Goal: Transaction & Acquisition: Purchase product/service

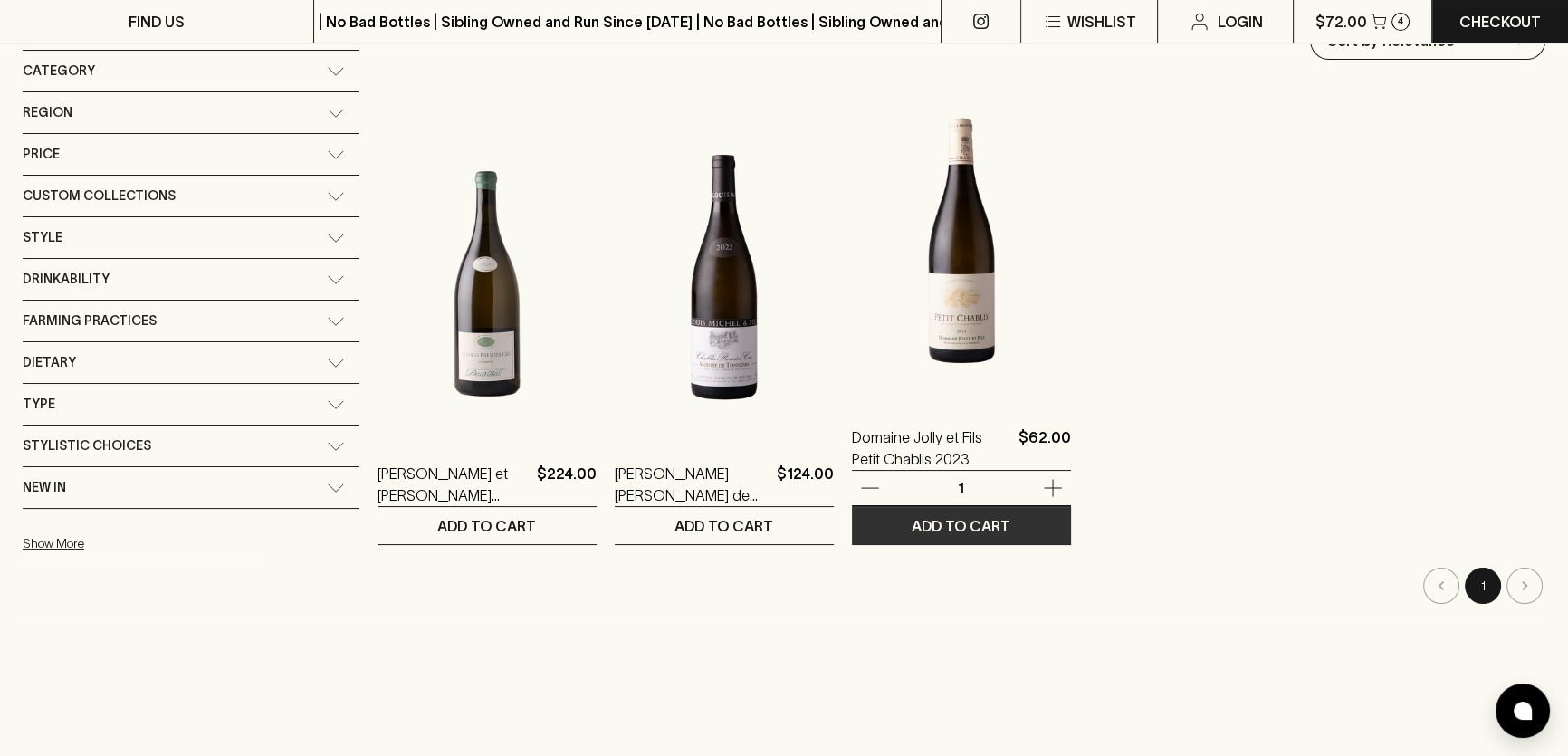
click at [918, 508] on button "ADD TO CART" at bounding box center [962, 526] width 220 height 37
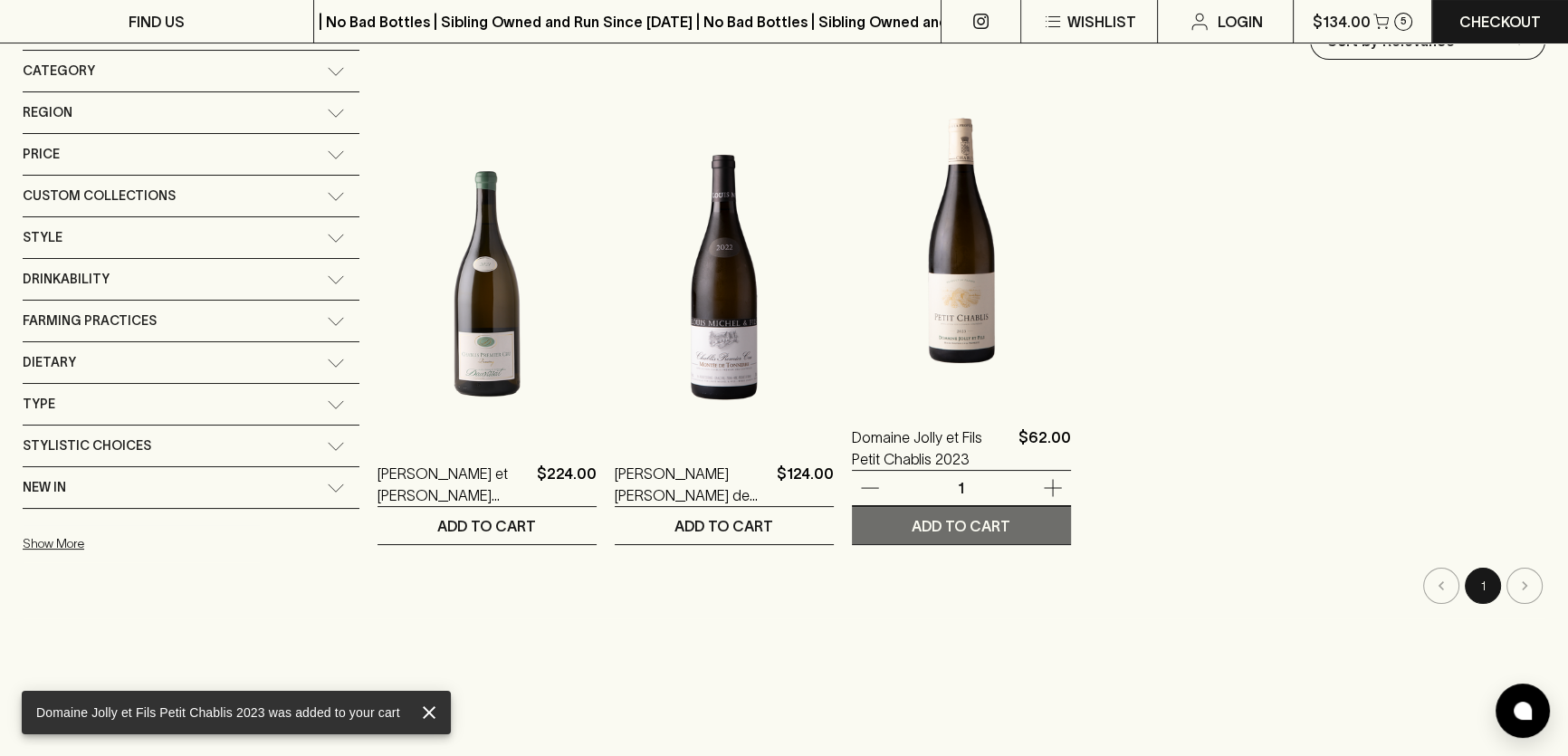
click at [924, 520] on p "ADD TO CART" at bounding box center [961, 526] width 99 height 21
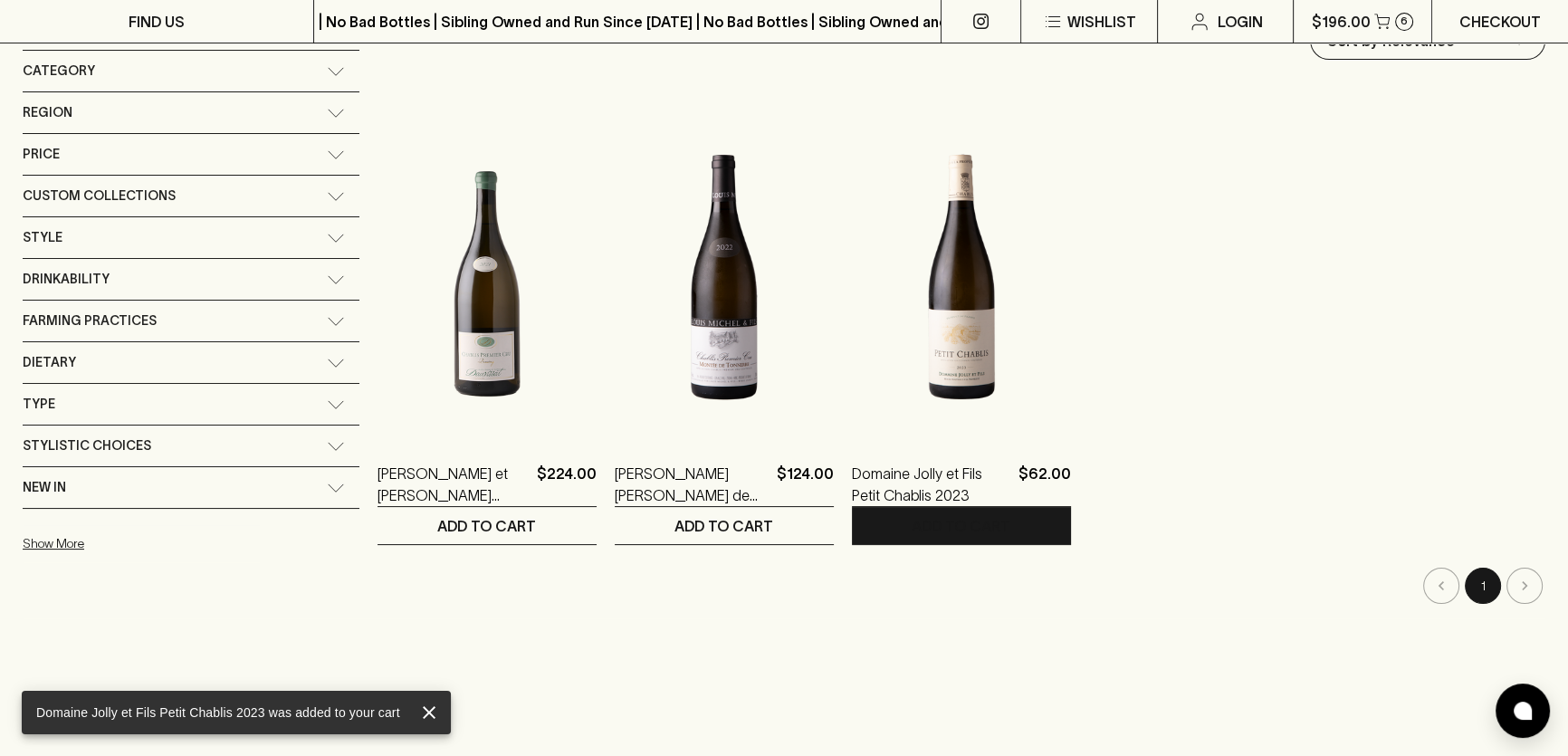
click at [1456, 18] on link "Checkout" at bounding box center [1500, 21] width 136 height 43
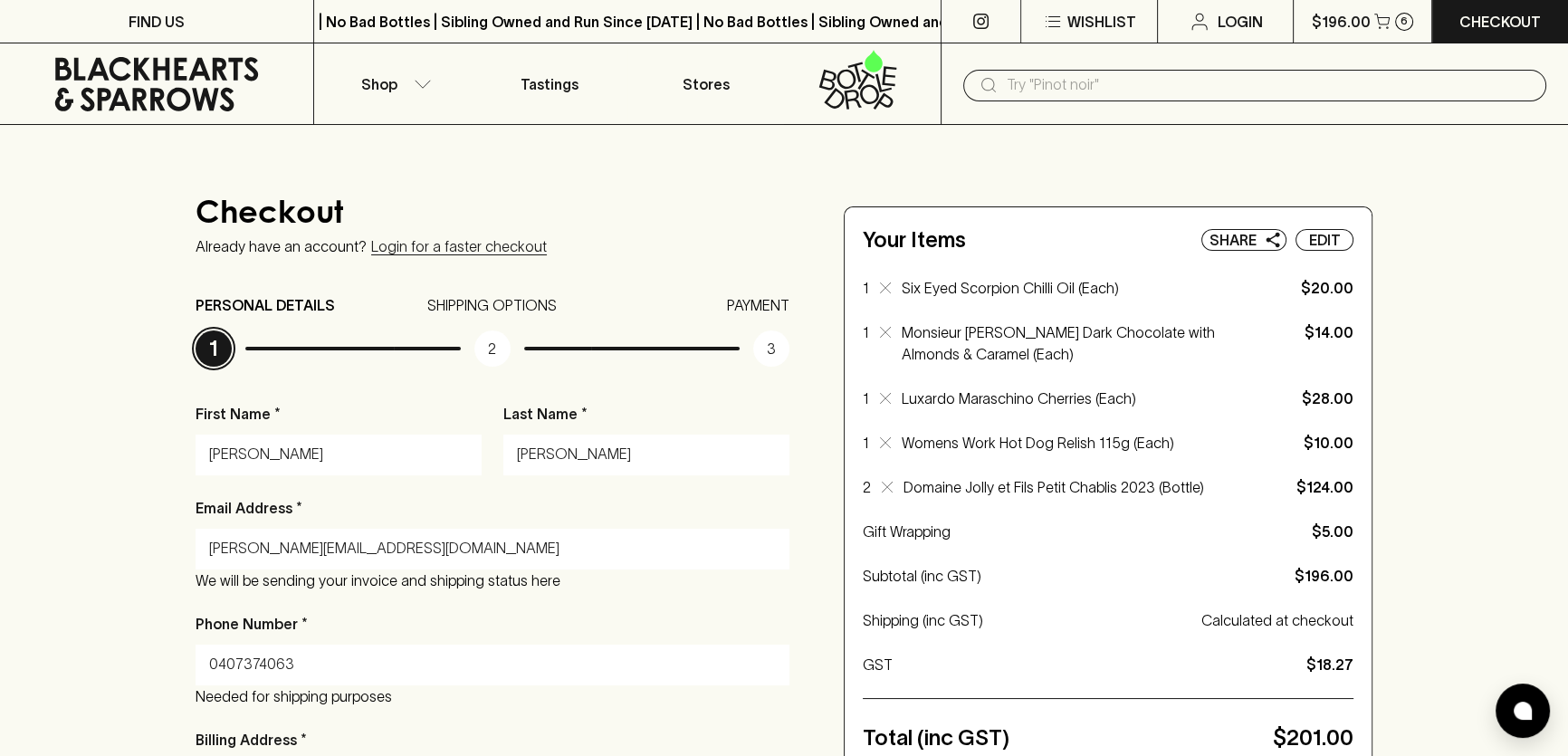
click at [886, 486] on icon at bounding box center [887, 487] width 11 height 11
click at [883, 486] on icon at bounding box center [887, 487] width 11 height 11
click at [1329, 237] on p "Edit" at bounding box center [1325, 240] width 32 height 21
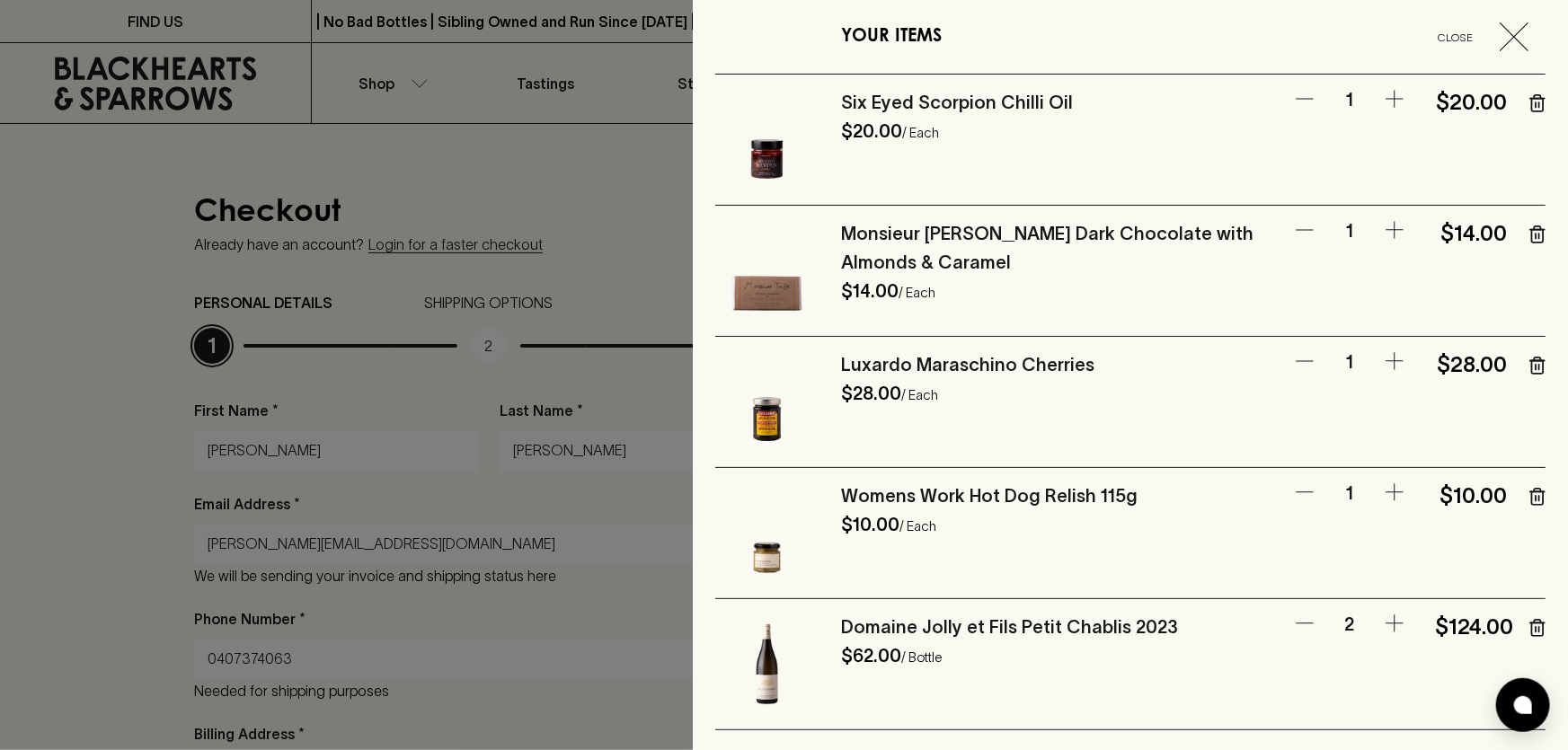
click at [1532, 365] on icon "button" at bounding box center [1538, 365] width 12 height 16
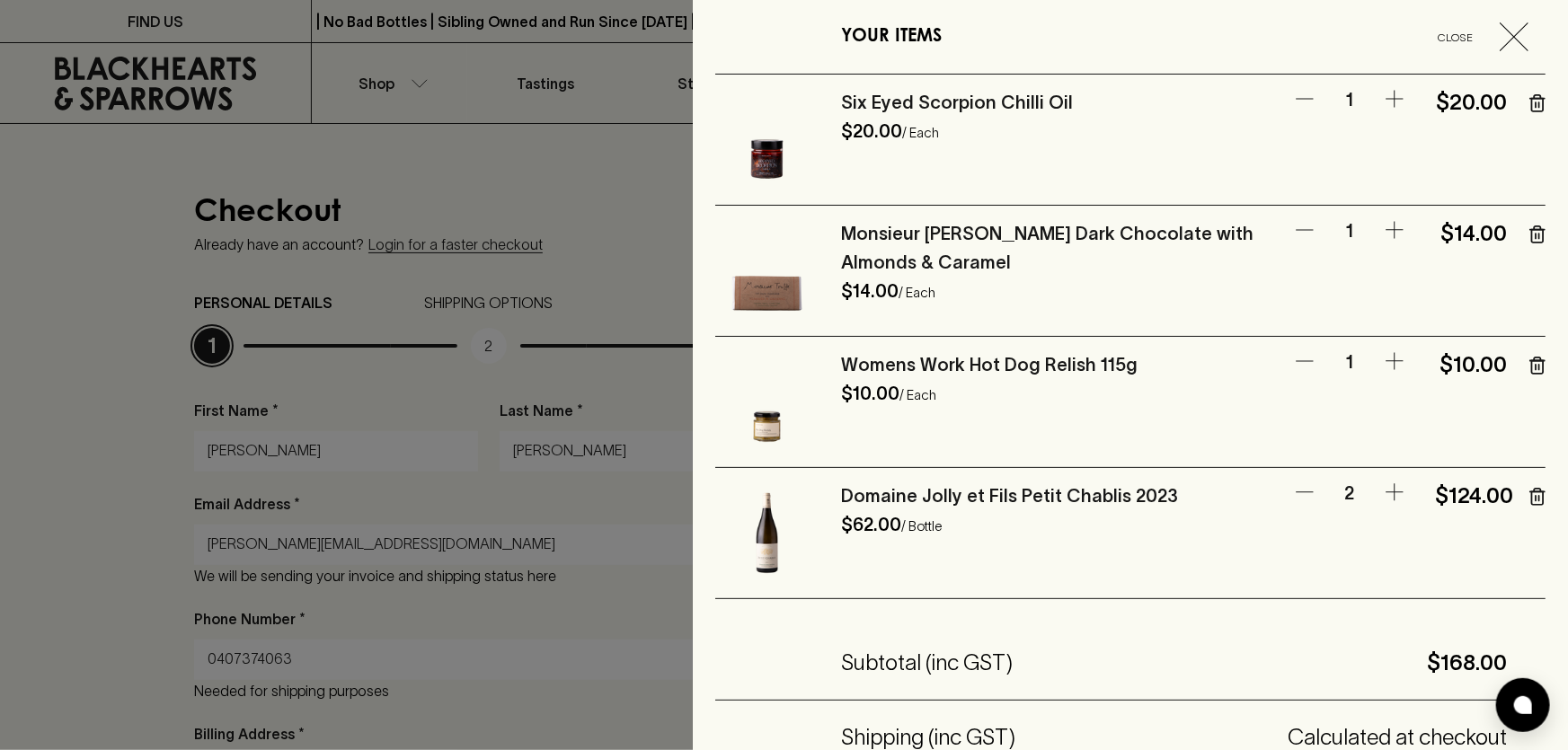
click at [1294, 491] on icon "button" at bounding box center [1305, 493] width 21 height 21
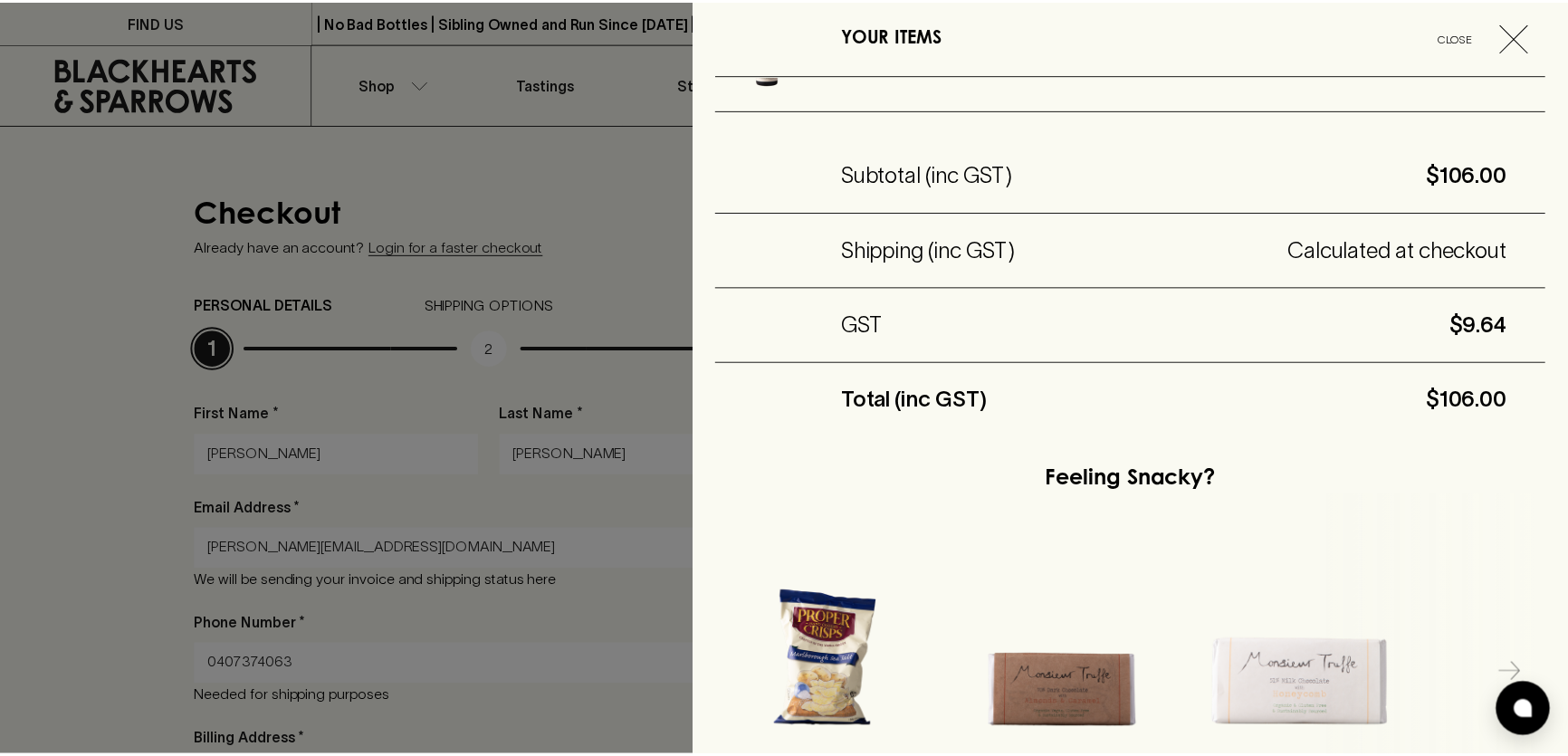
scroll to position [737, 0]
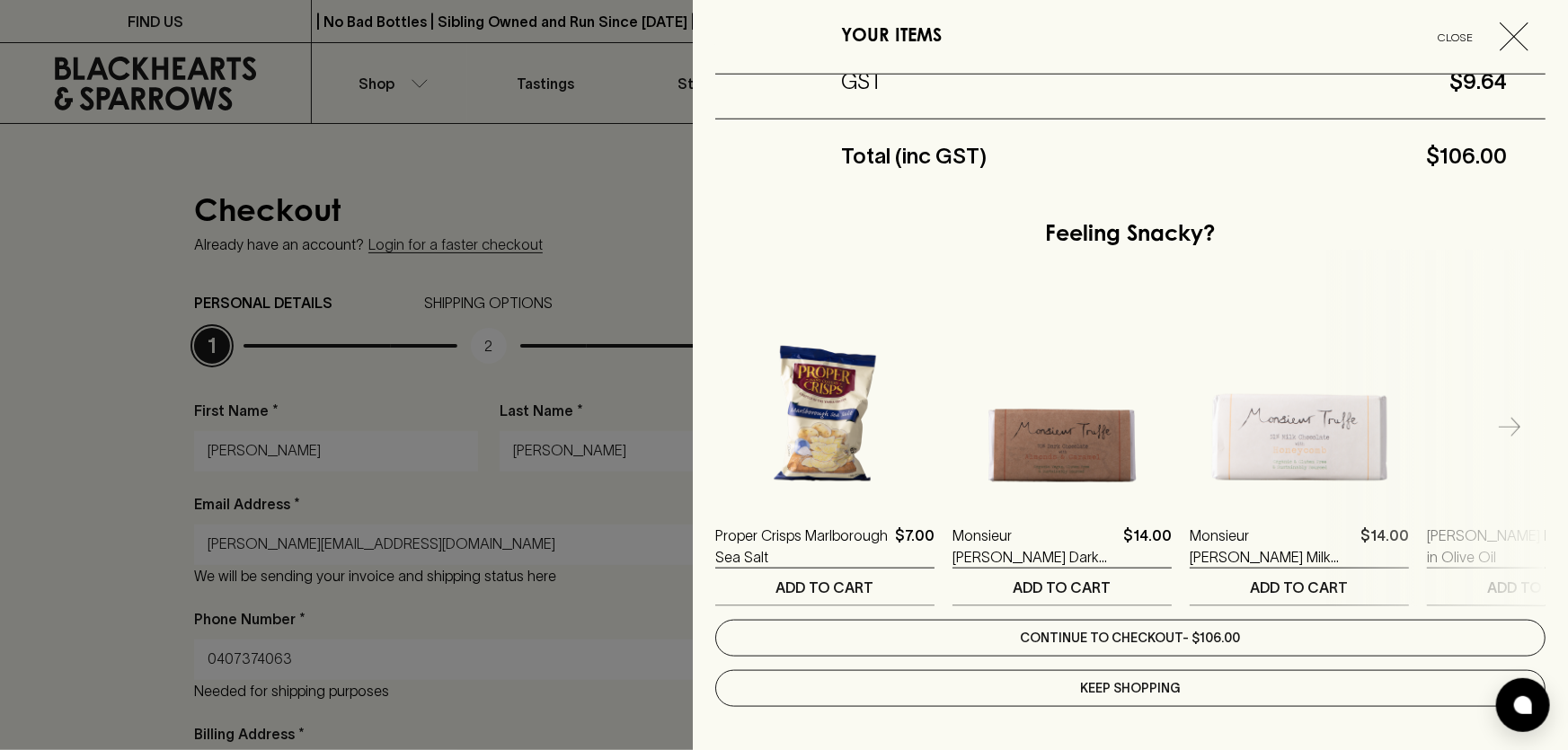
click at [1249, 629] on link "Continue to checkout - $106.00" at bounding box center [1130, 638] width 830 height 37
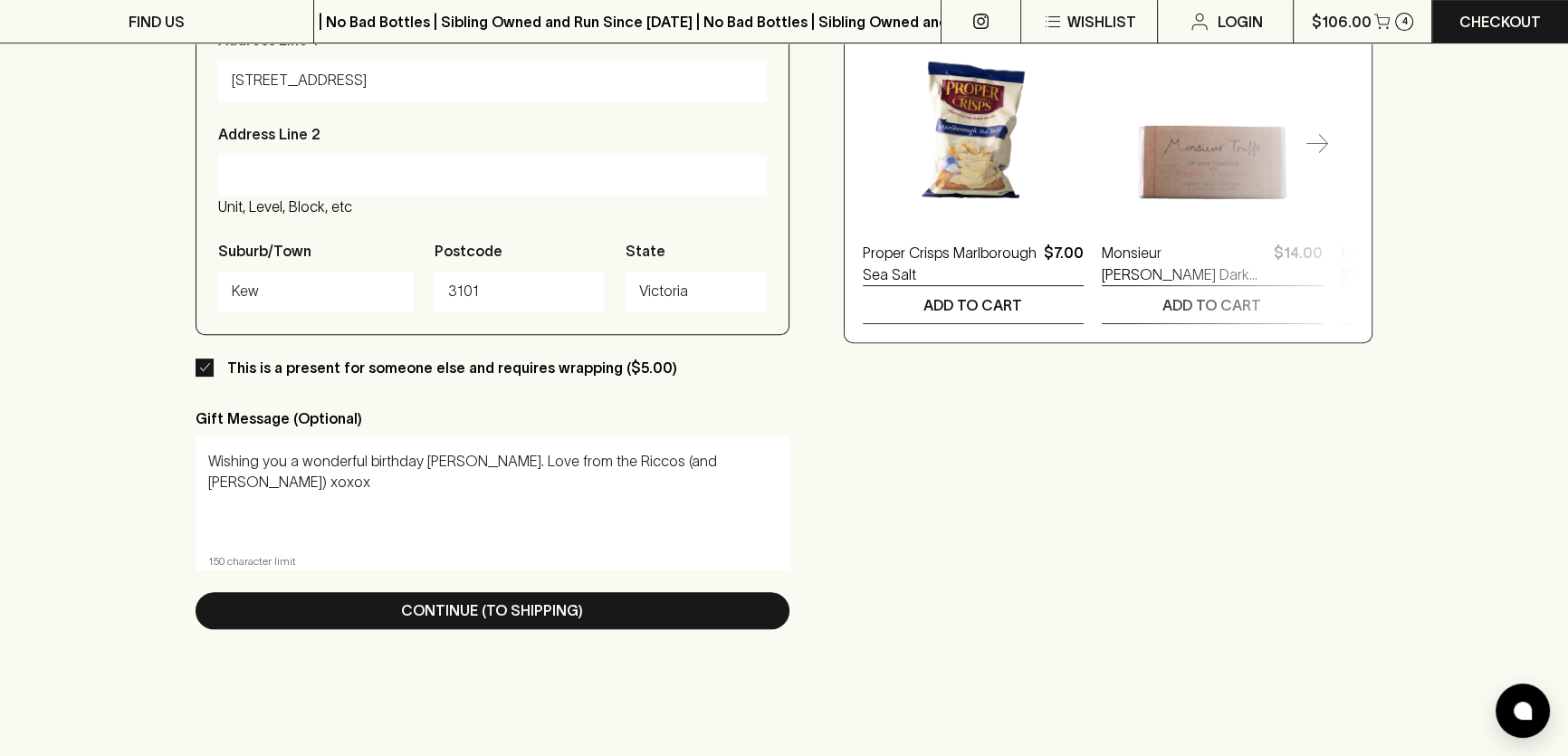
scroll to position [987, 0]
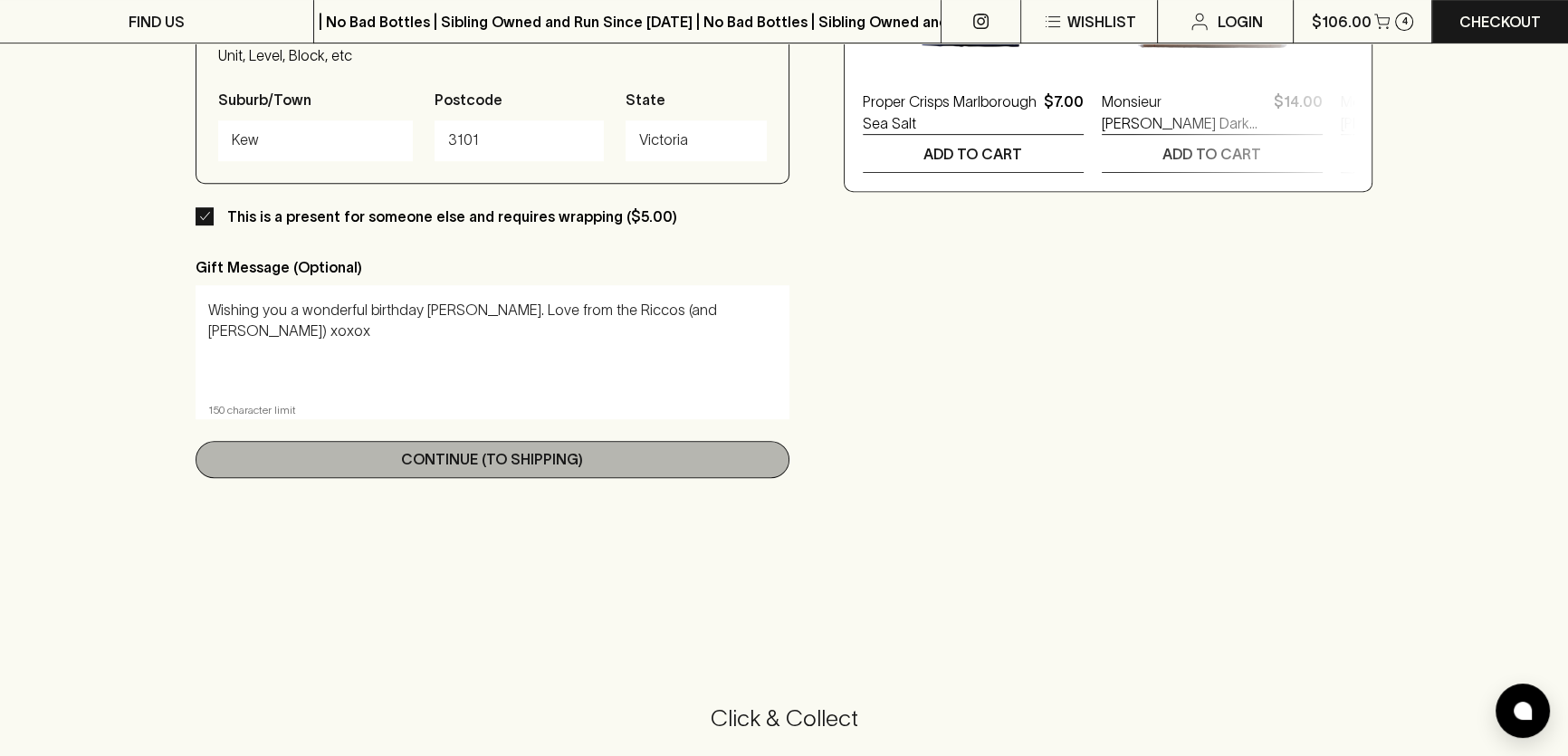
click at [685, 460] on button "Continue (To Shipping)" at bounding box center [492, 460] width 594 height 37
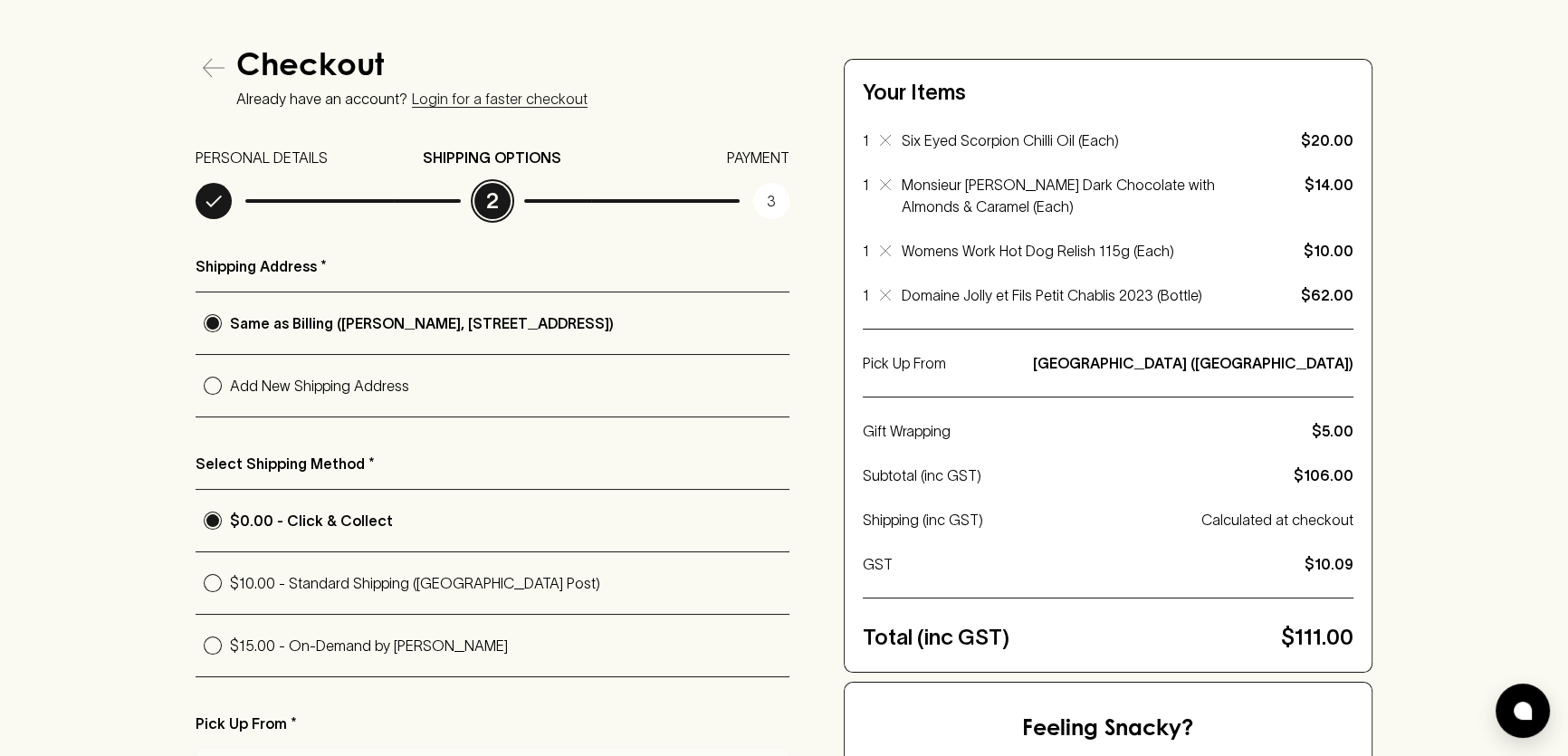
scroll to position [246, 0]
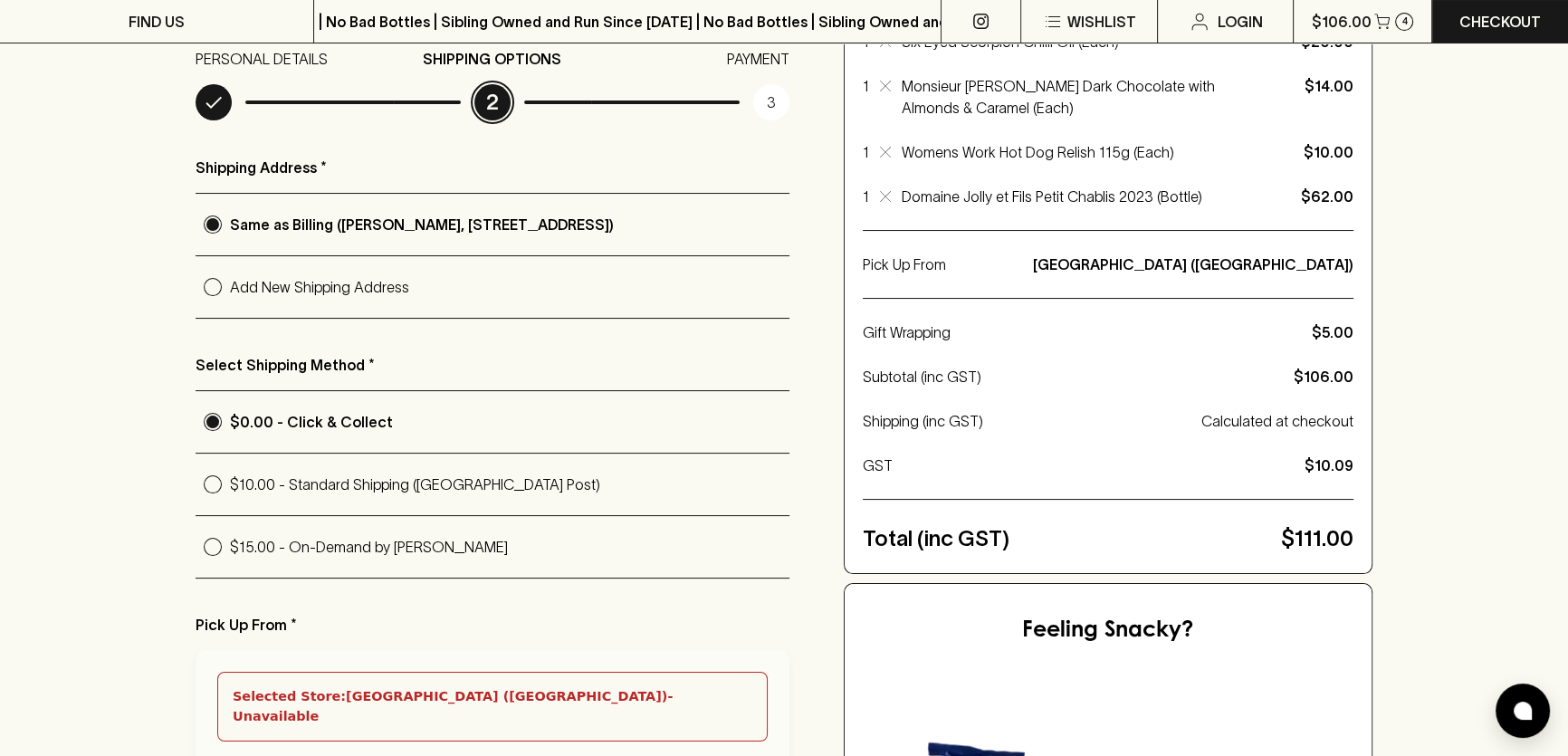
click at [208, 537] on input "$15.00 - On-Demand by [PERSON_NAME]" at bounding box center [212, 546] width 34 height 34
radio input "true"
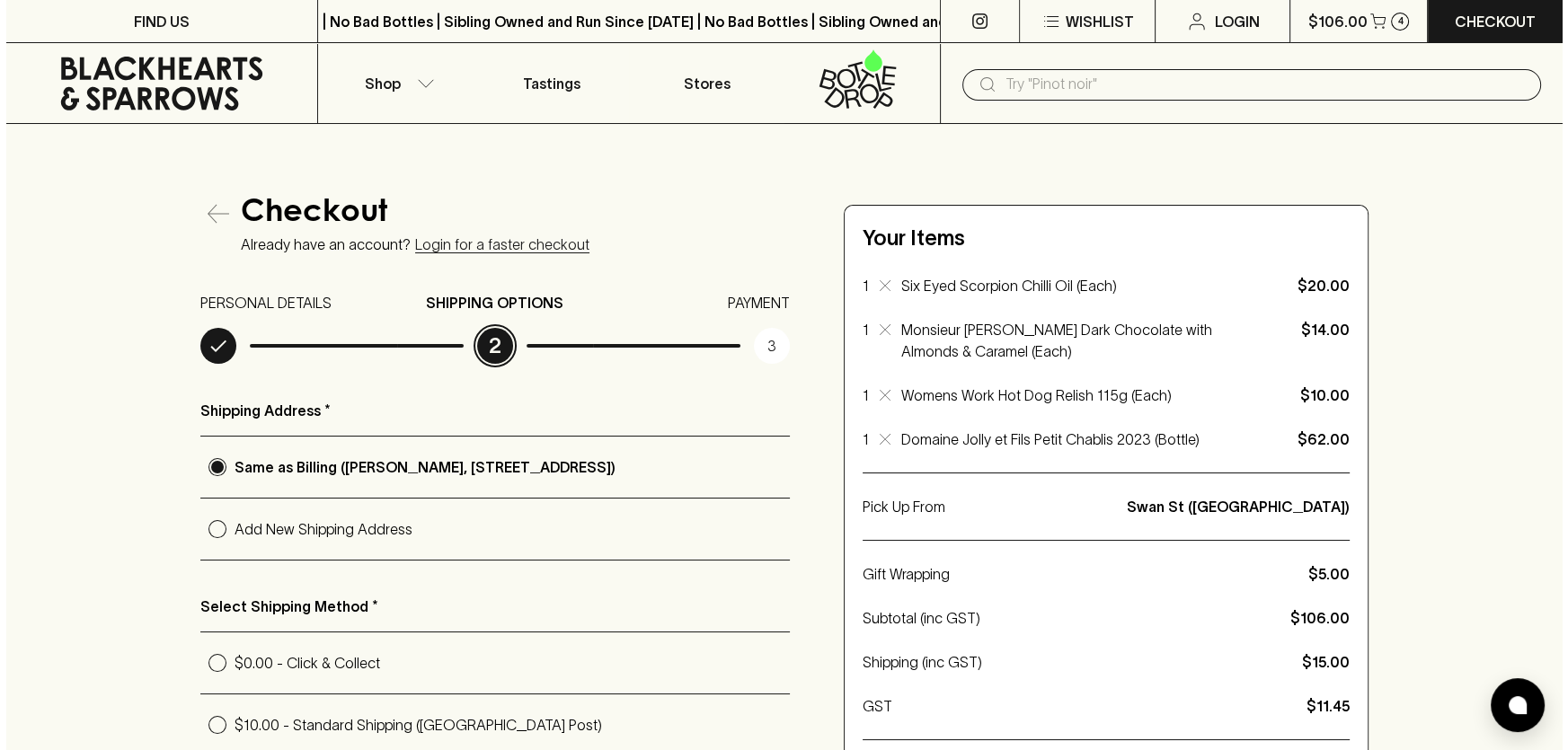
scroll to position [0, 0]
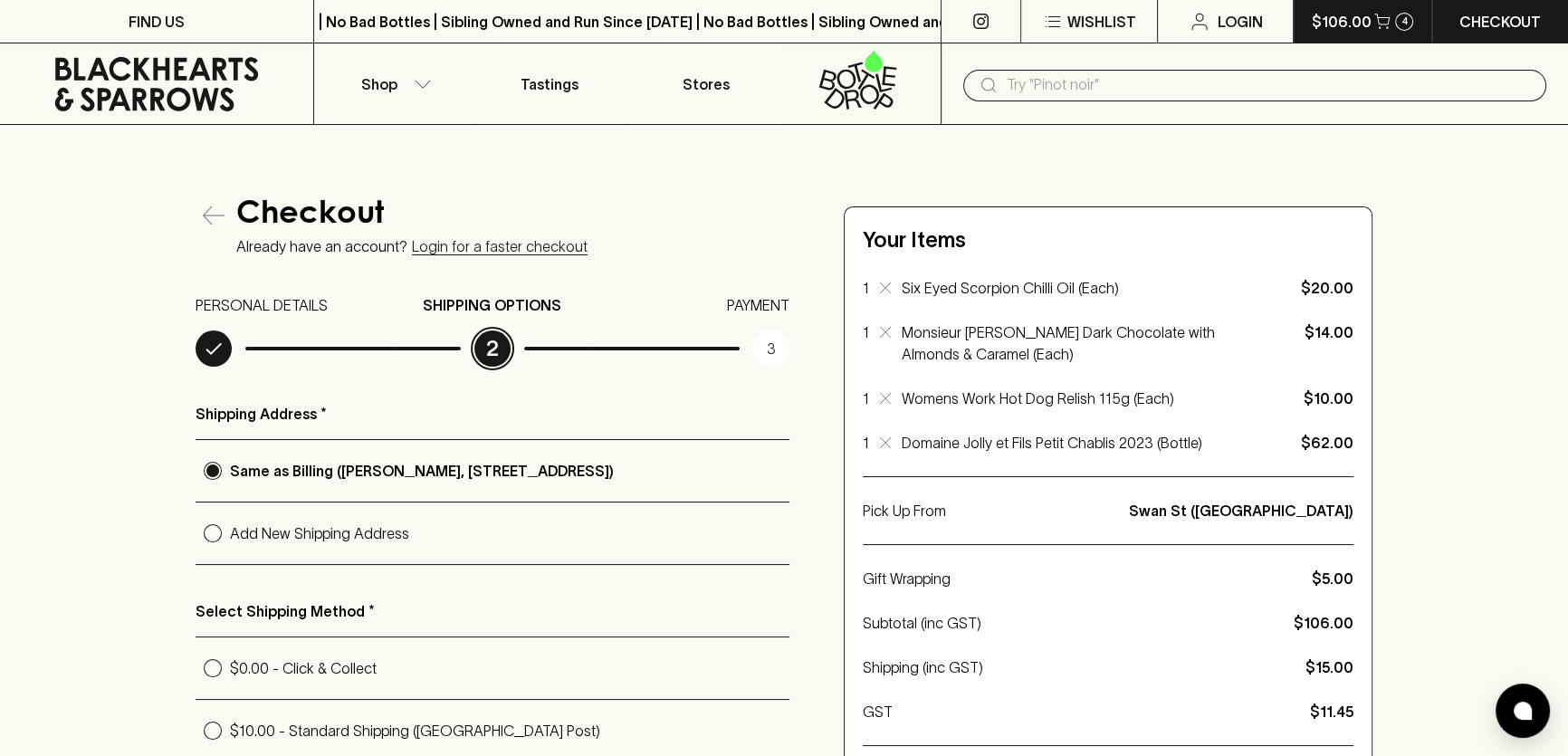
click at [1355, 12] on p "$106.00" at bounding box center [1341, 21] width 60 height 21
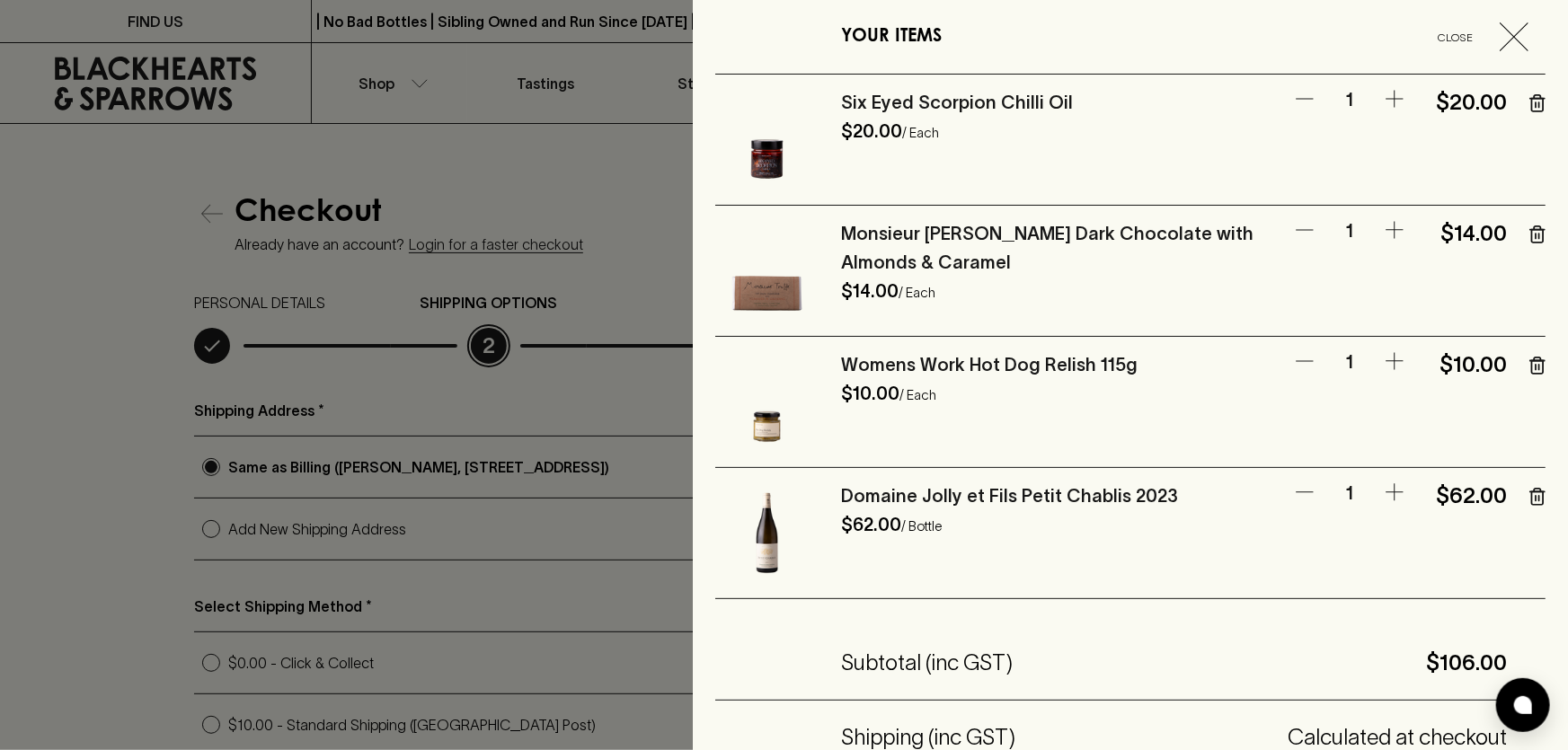
click at [1529, 362] on icon "button" at bounding box center [1537, 365] width 16 height 18
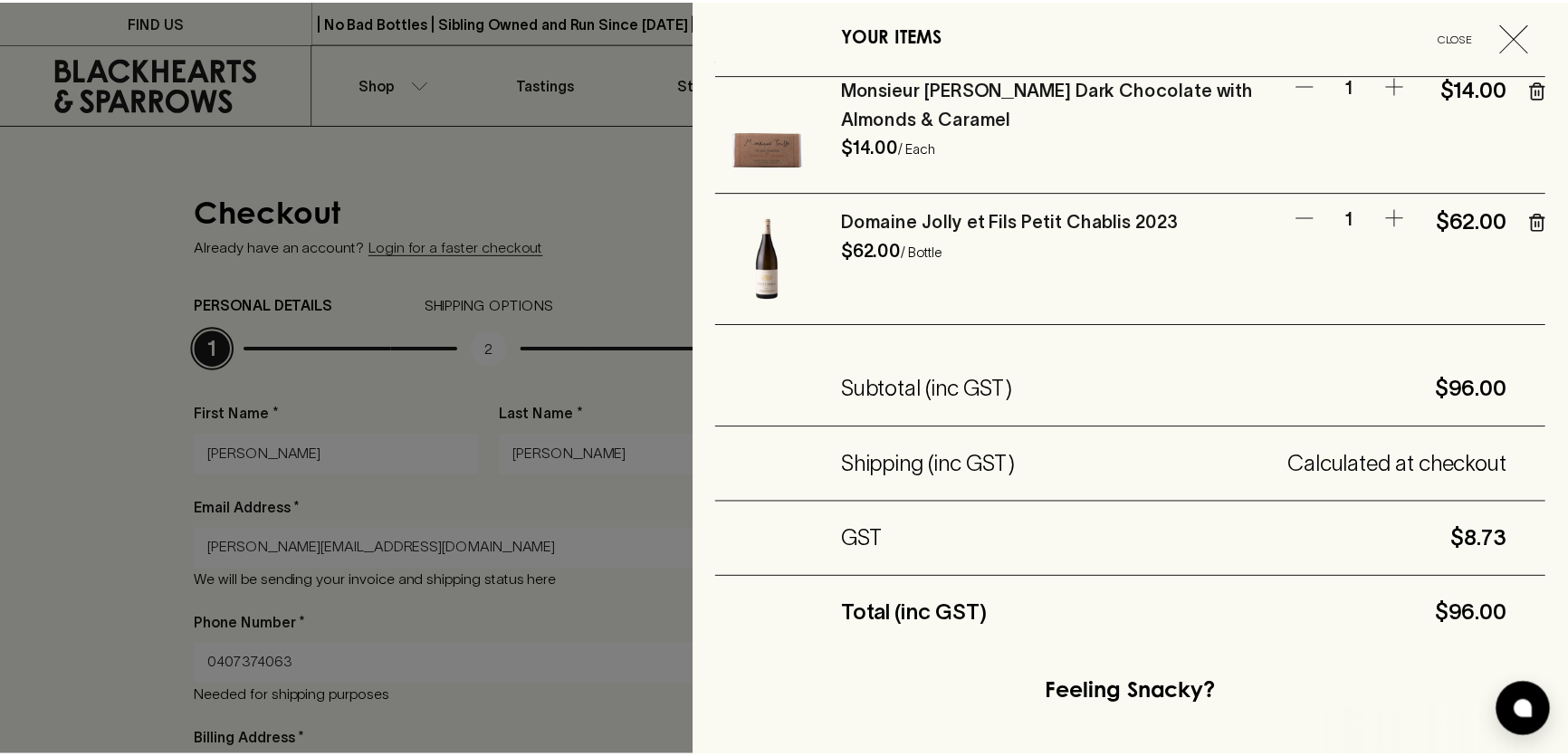
scroll to position [494, 0]
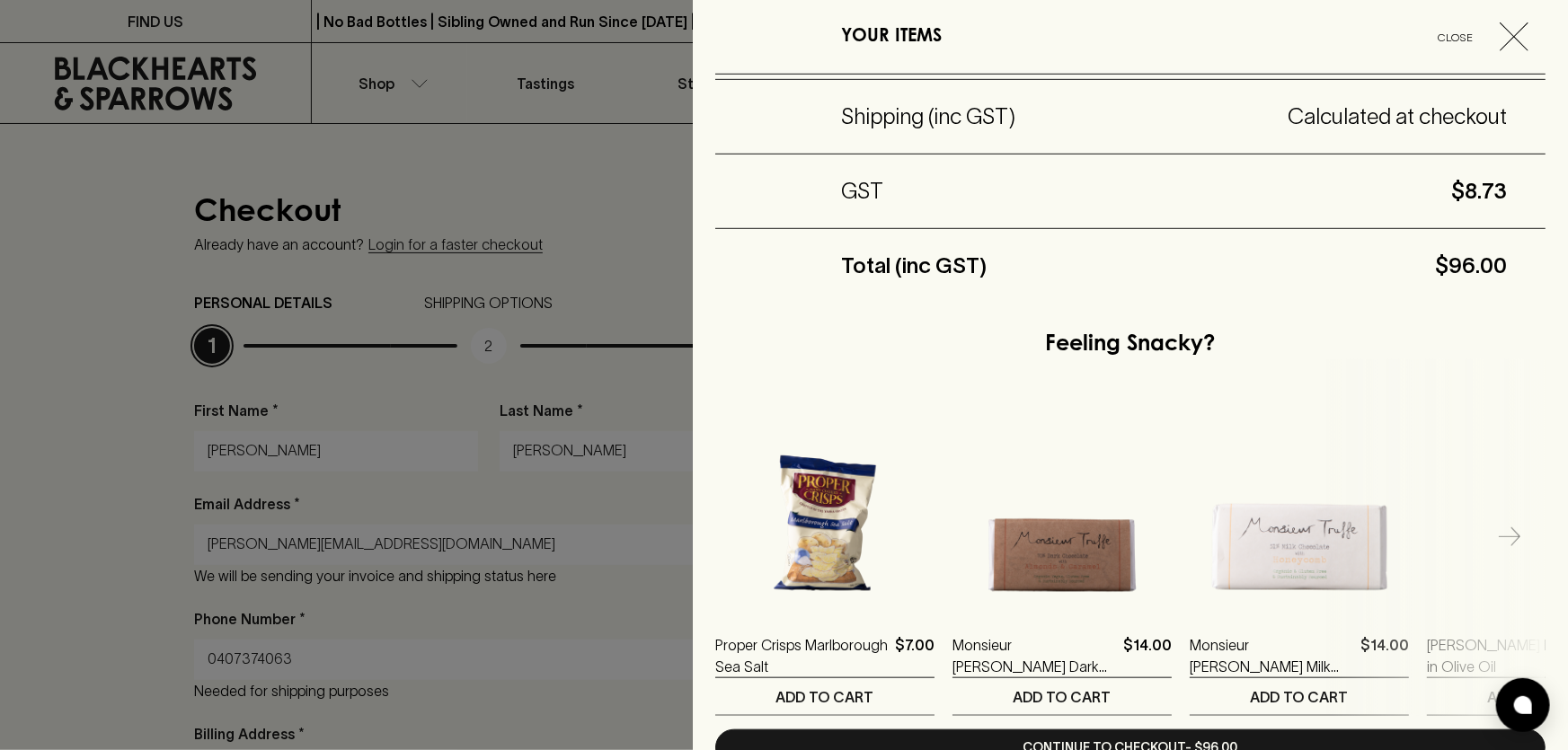
click at [1500, 36] on icon "button" at bounding box center [1514, 37] width 29 height 29
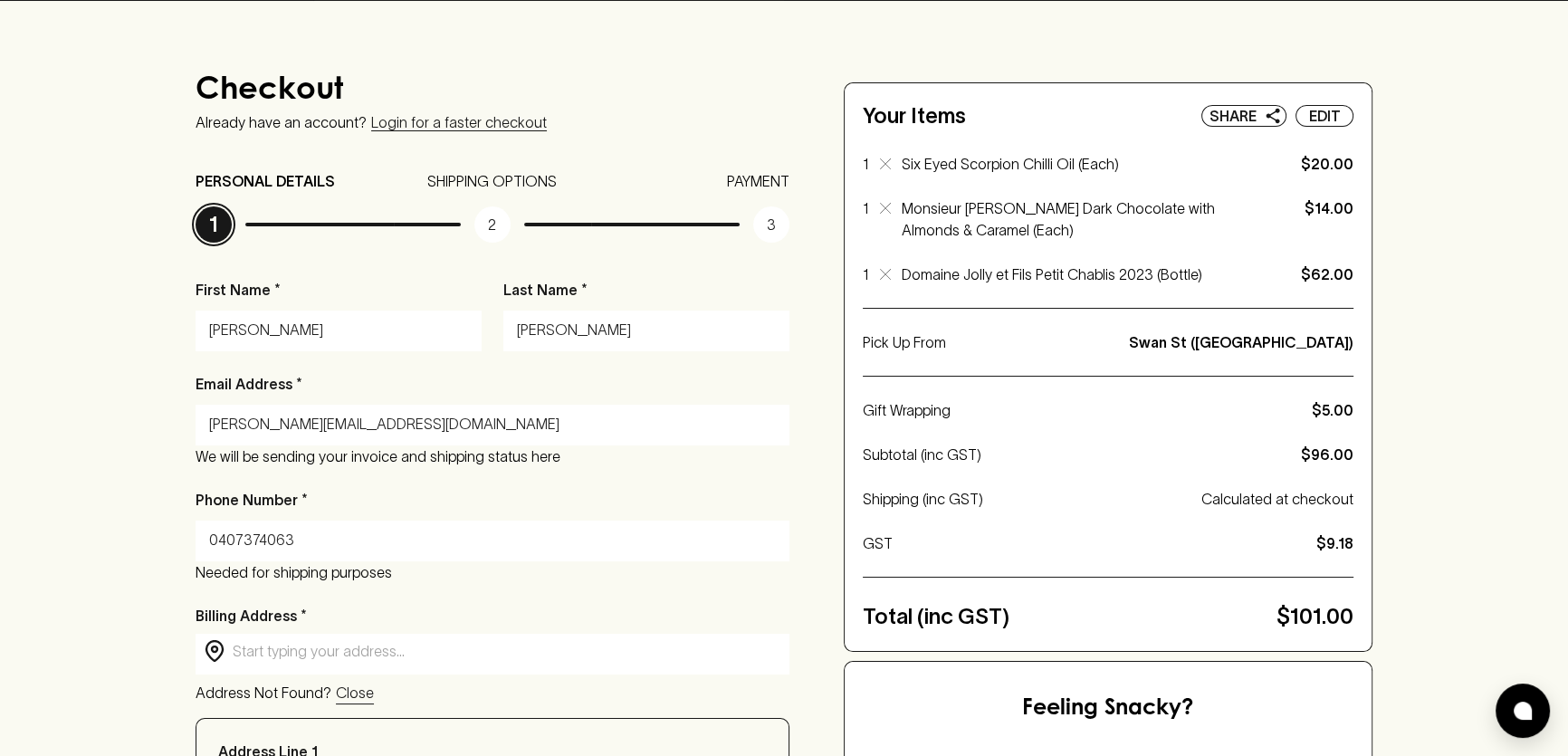
scroll to position [125, 0]
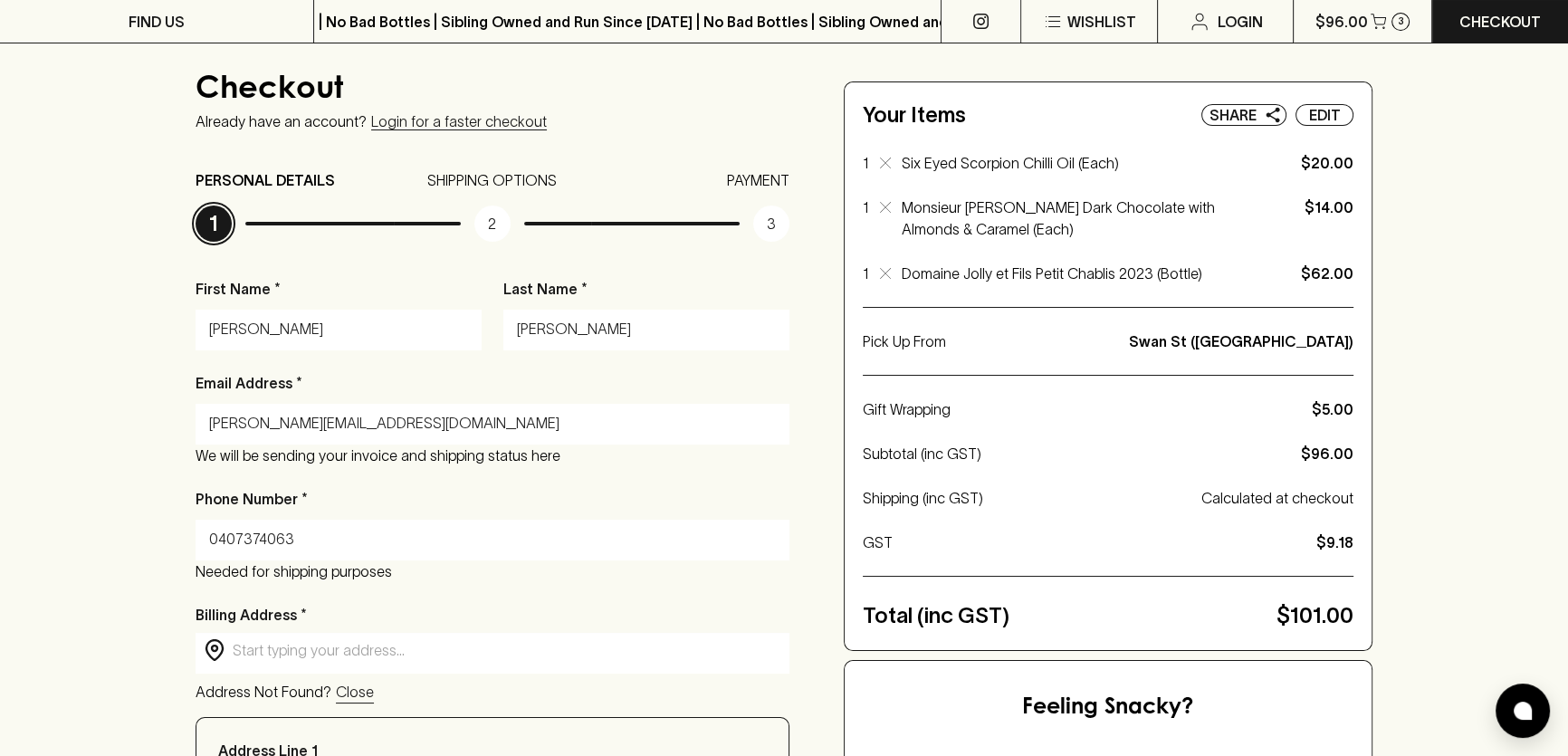
click at [1443, 642] on div "Checkout Already have an account? Login for a faster checkout PERSONAL DETAILS …" at bounding box center [784, 717] width 1568 height 1434
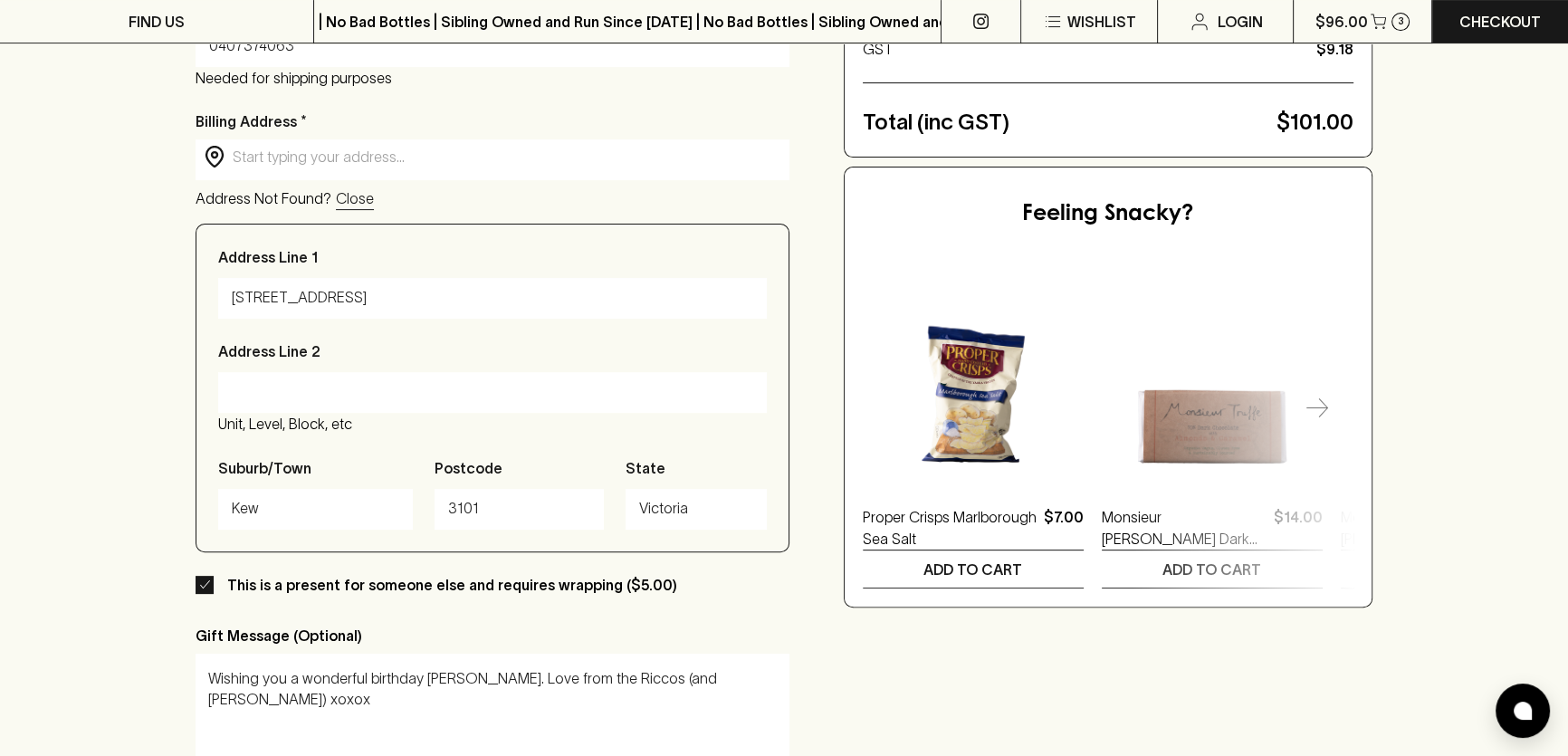
scroll to position [1113, 0]
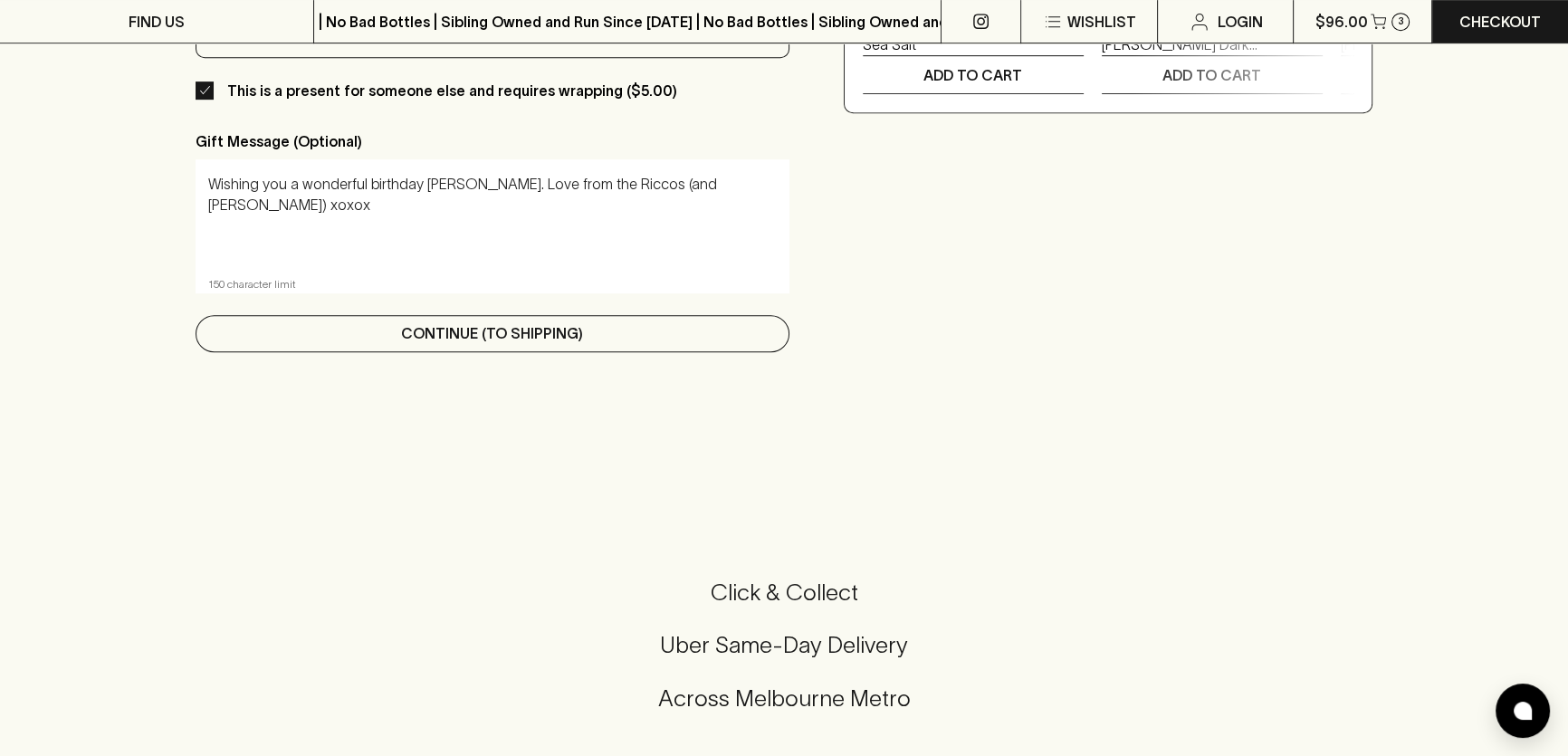
click at [612, 335] on button "Continue (To Shipping)" at bounding box center [492, 333] width 594 height 37
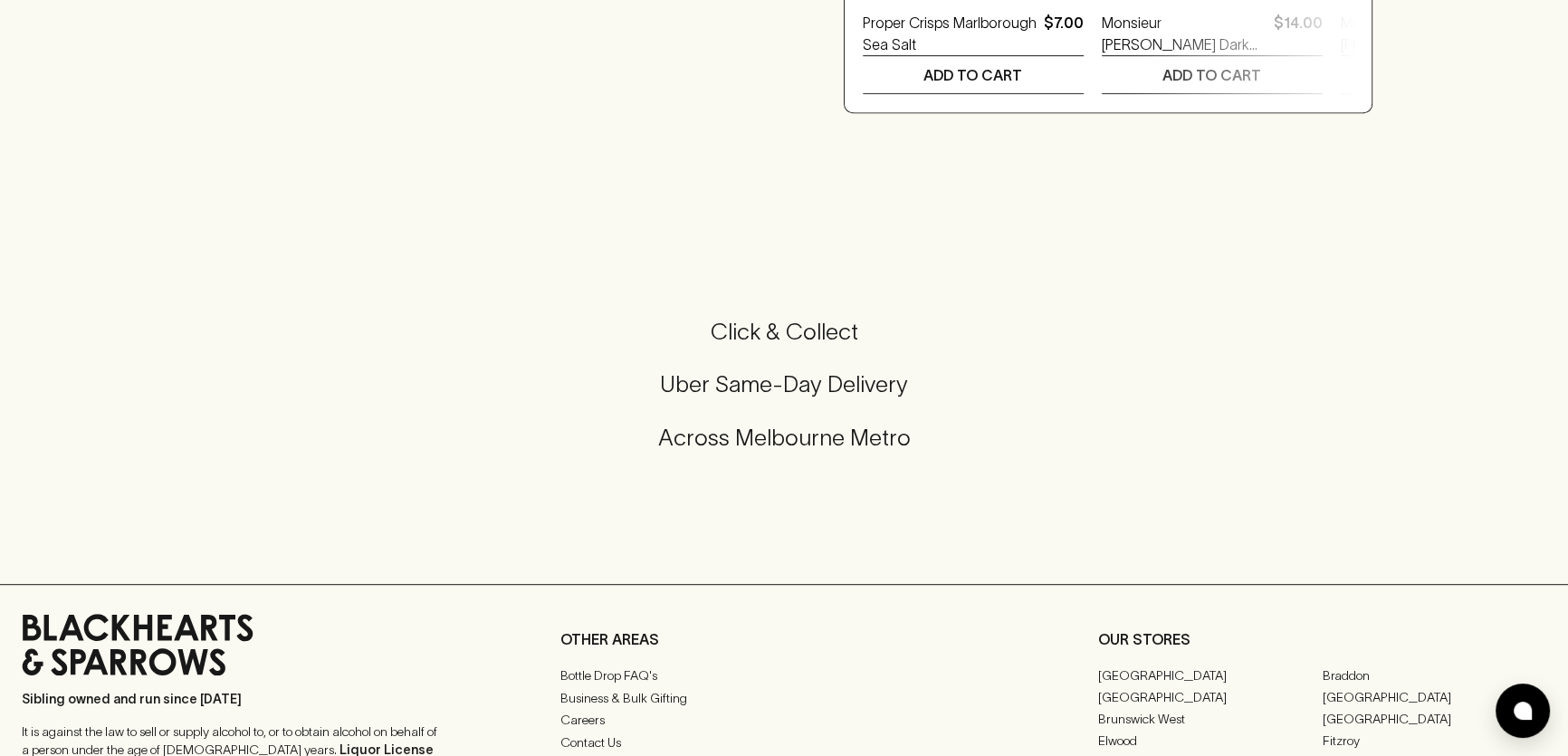
scroll to position [0, 0]
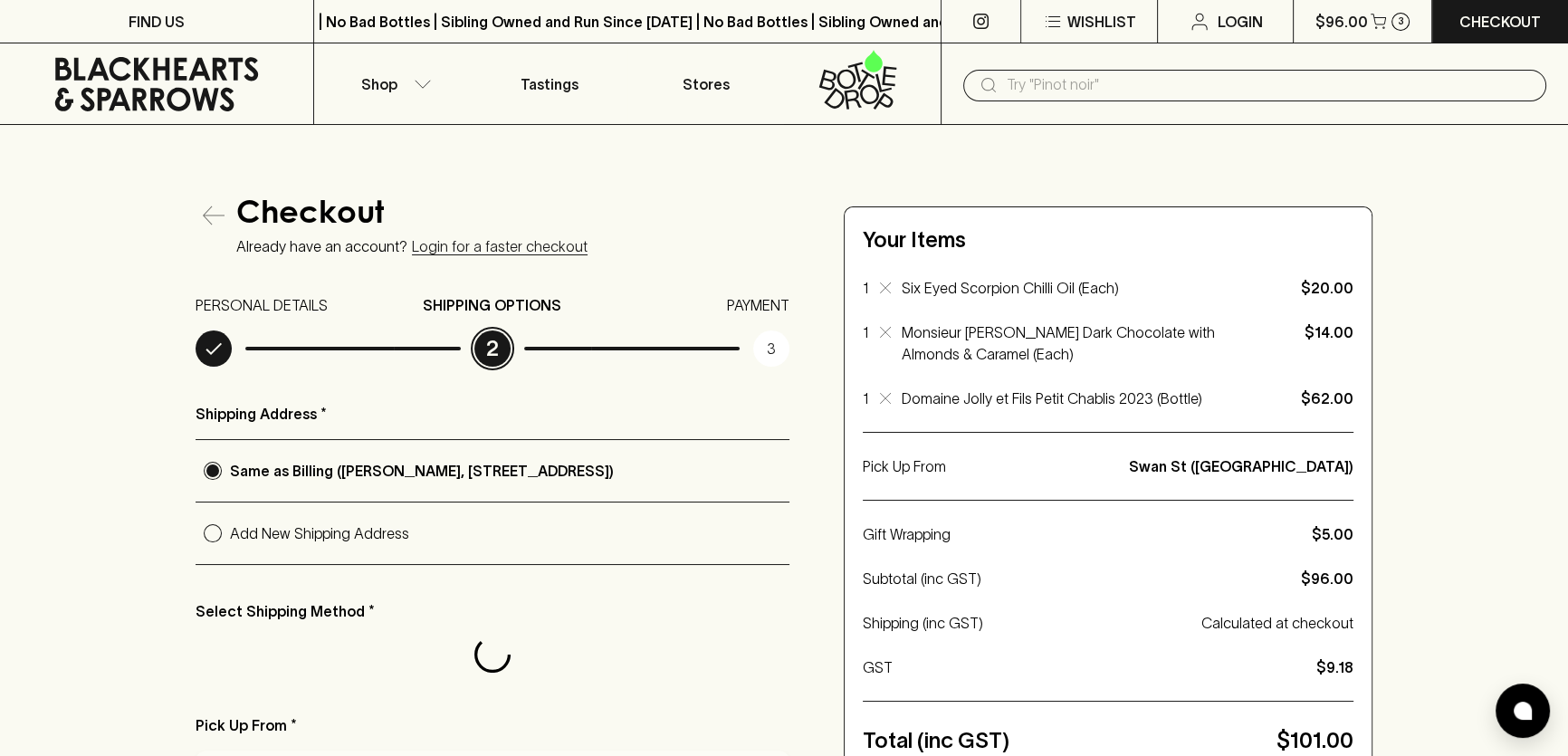
radio input "true"
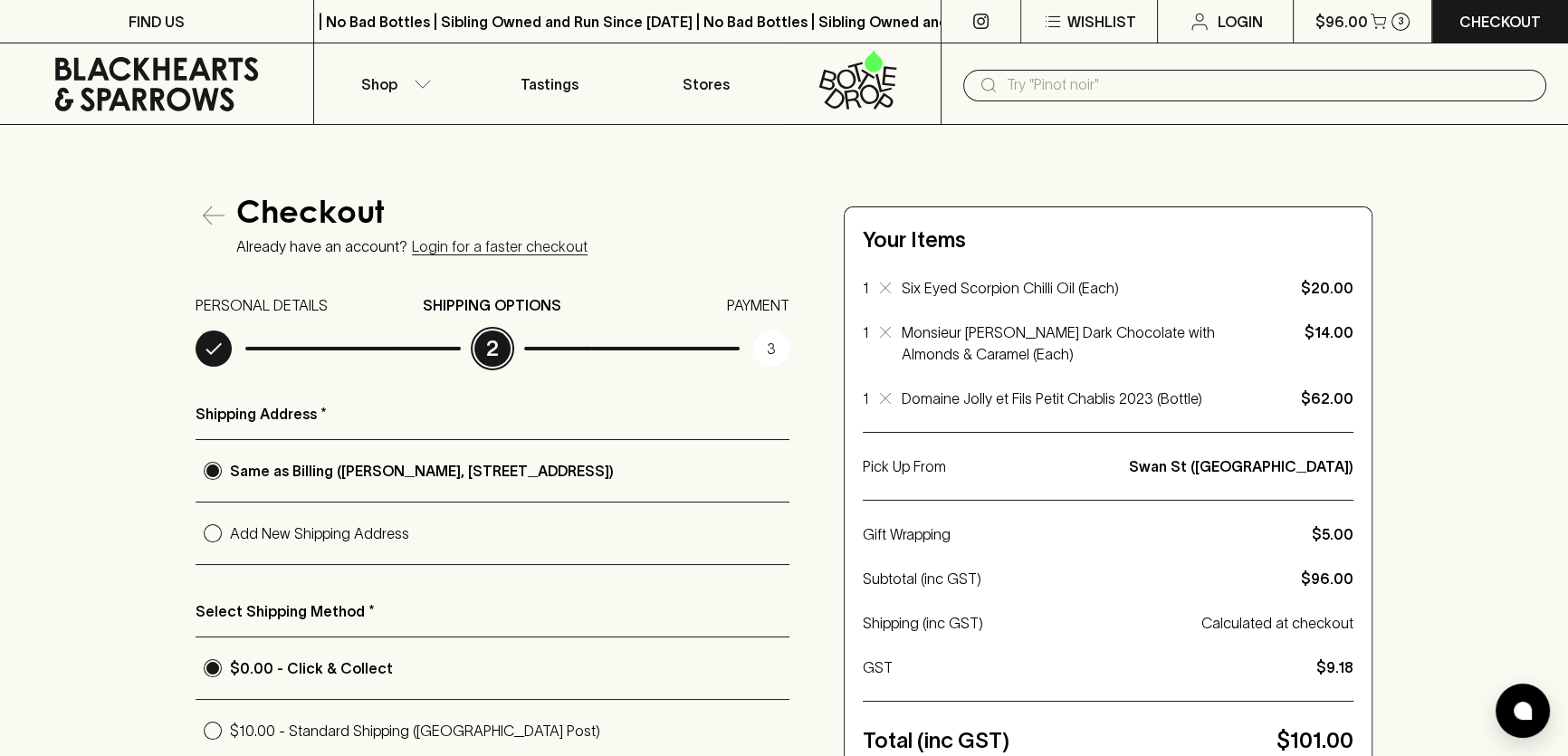
scroll to position [246, 0]
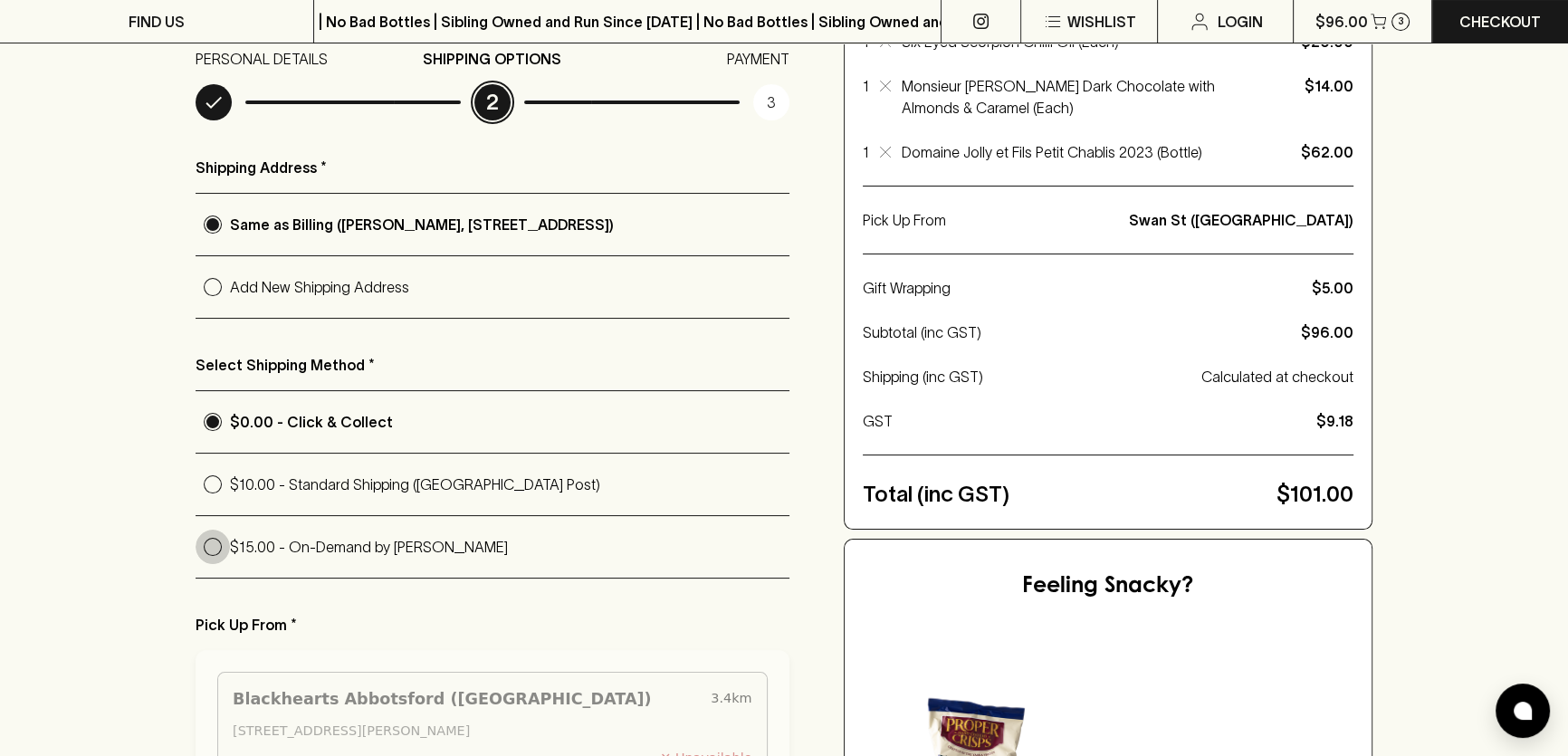
click at [215, 547] on input "$15.00 - On-Demand by [PERSON_NAME]" at bounding box center [212, 546] width 34 height 34
radio input "true"
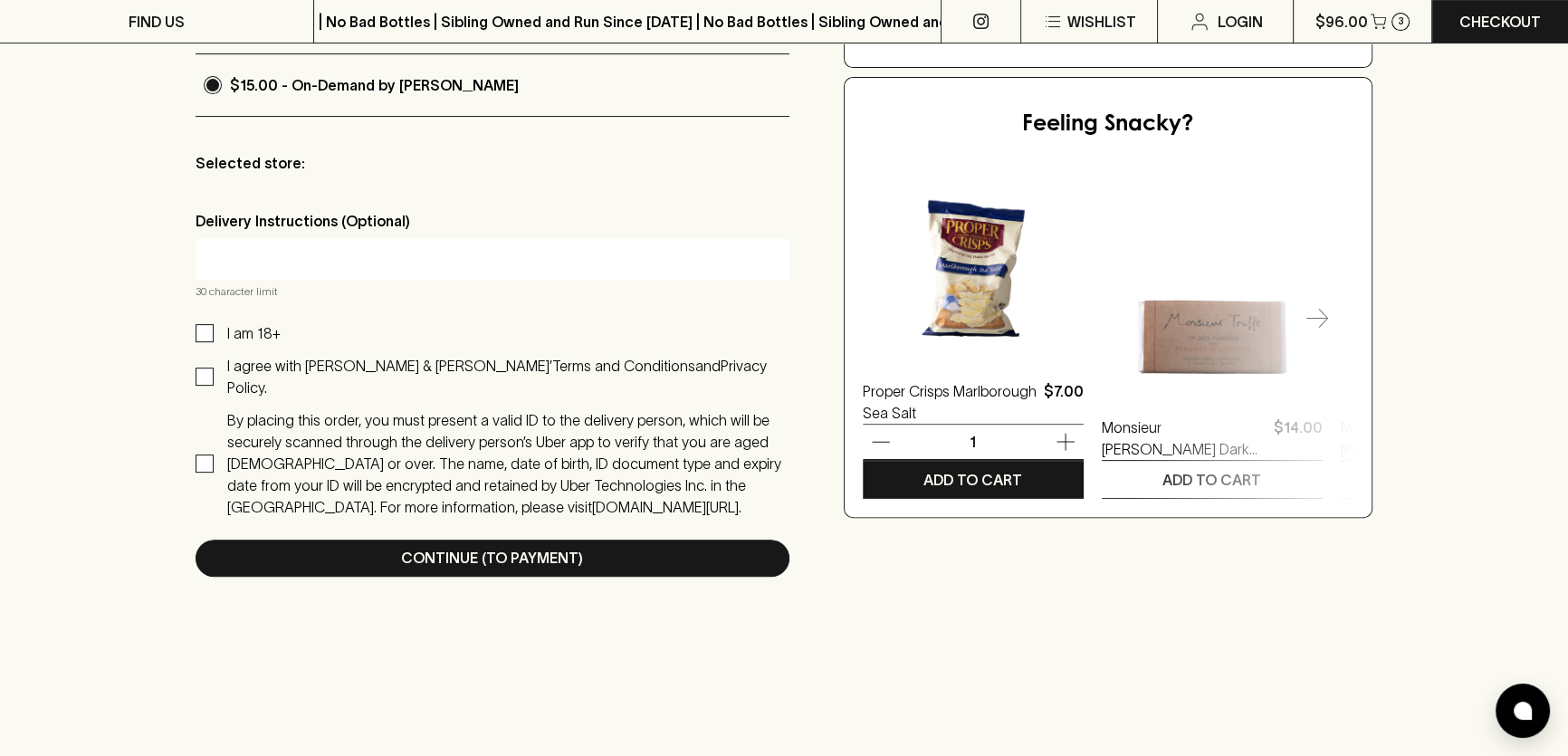
scroll to position [795, 0]
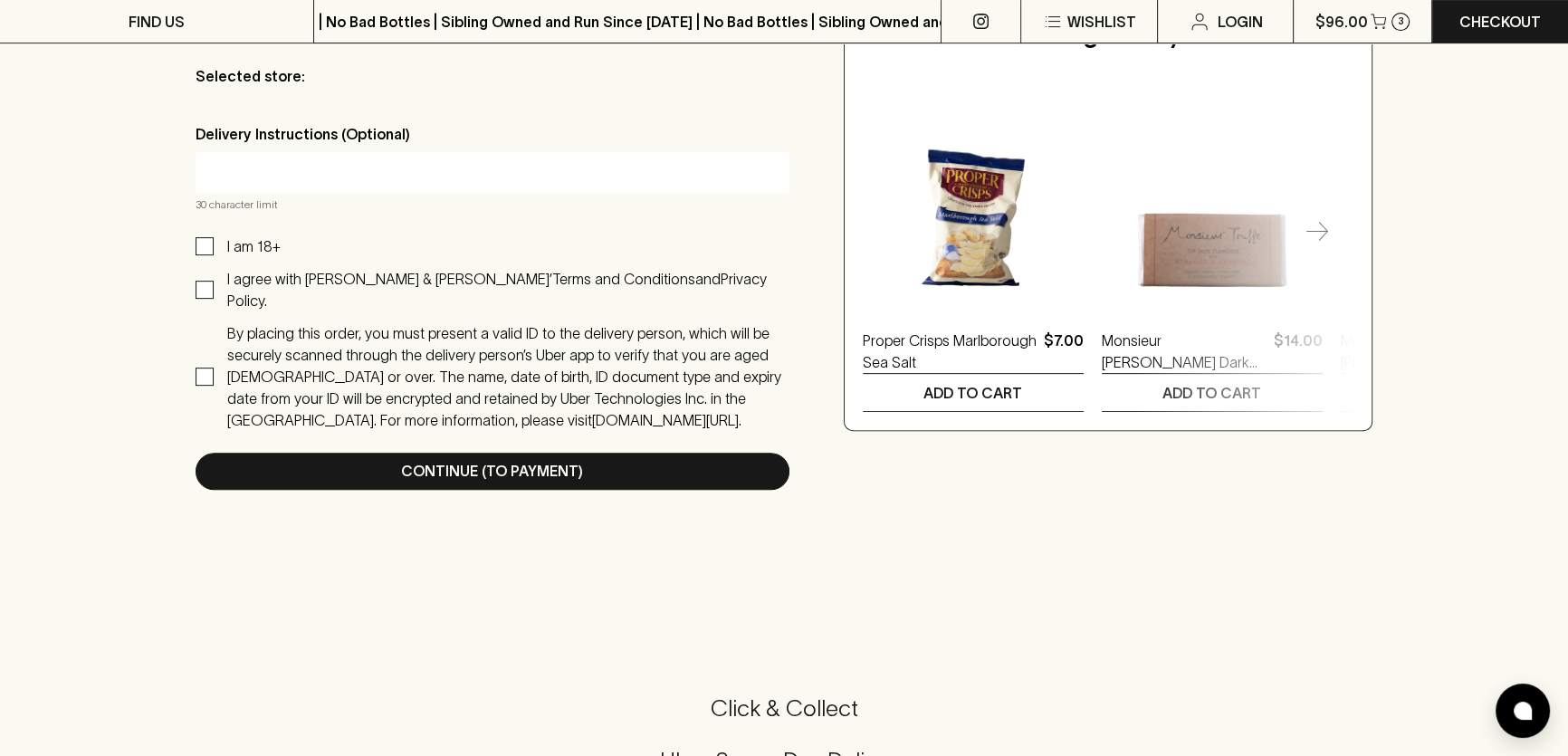
click at [219, 245] on span "I am 18+" at bounding box center [247, 246] width 67 height 21
click at [214, 245] on input "I am 18+" at bounding box center [204, 246] width 18 height 18
checkbox input "true"
click at [210, 283] on input "I agree with [PERSON_NAME] & [PERSON_NAME]’ Terms and Conditions and Privacy Po…" at bounding box center [204, 290] width 18 height 18
checkbox input "true"
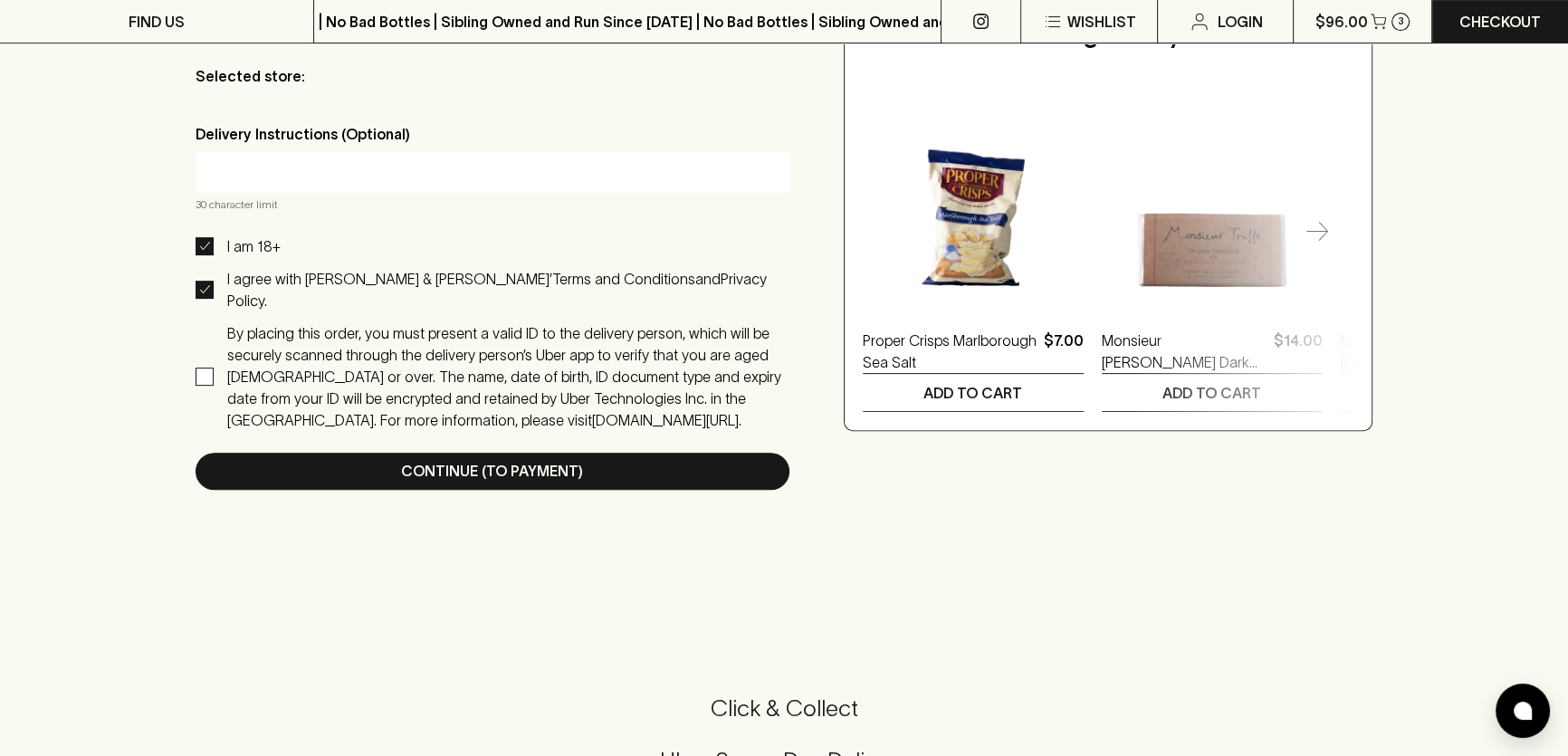
click at [197, 367] on input "By placing this order, you must present a valid ID to the delivery person, whic…" at bounding box center [204, 376] width 18 height 18
click at [204, 343] on label "By placing this order, you must present a valid ID to the delivery person, whic…" at bounding box center [492, 377] width 594 height 109
click at [204, 367] on input "By placing this order, you must present a valid ID to the delivery person, whic…" at bounding box center [204, 376] width 18 height 18
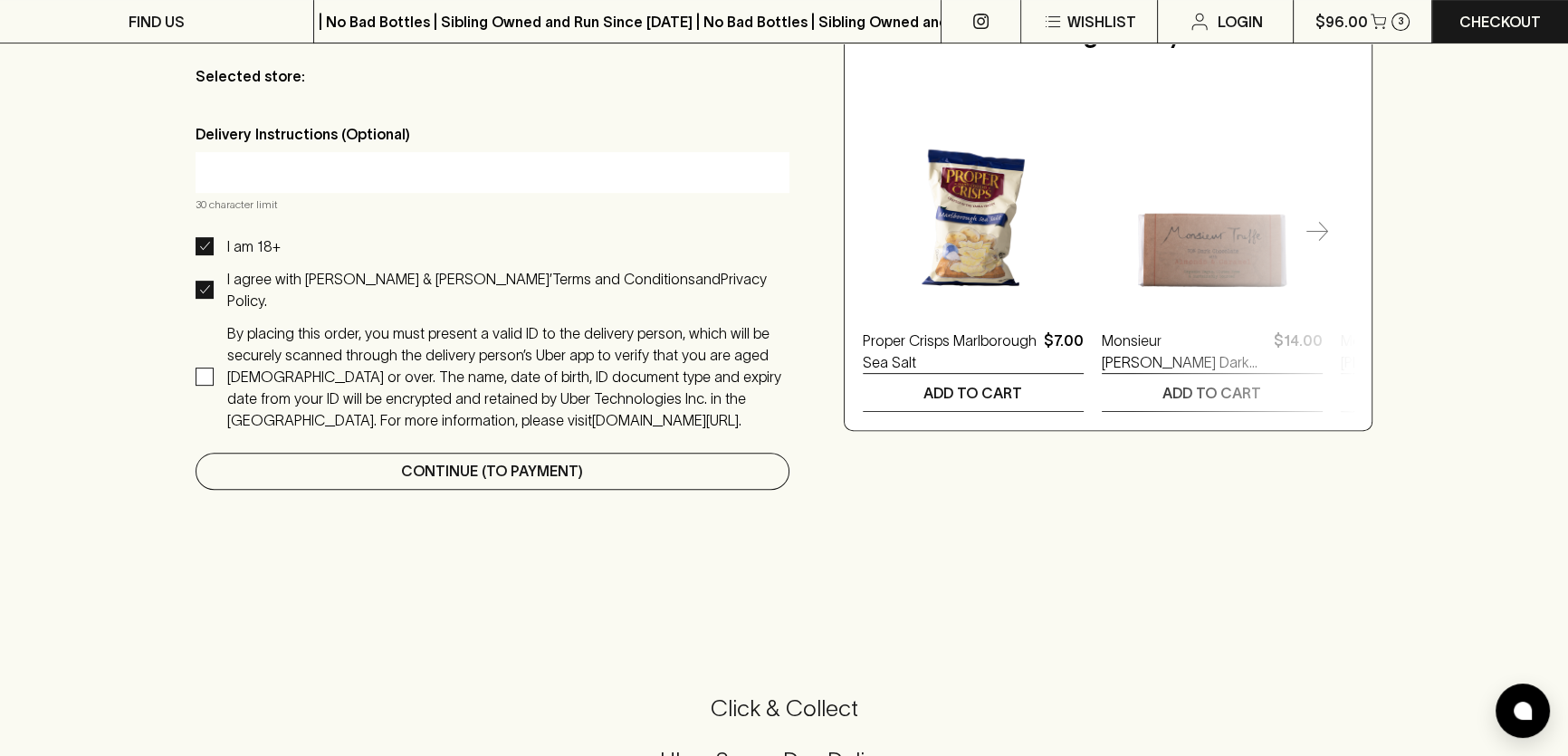
click at [515, 460] on p "Continue (To Payment)" at bounding box center [492, 470] width 182 height 21
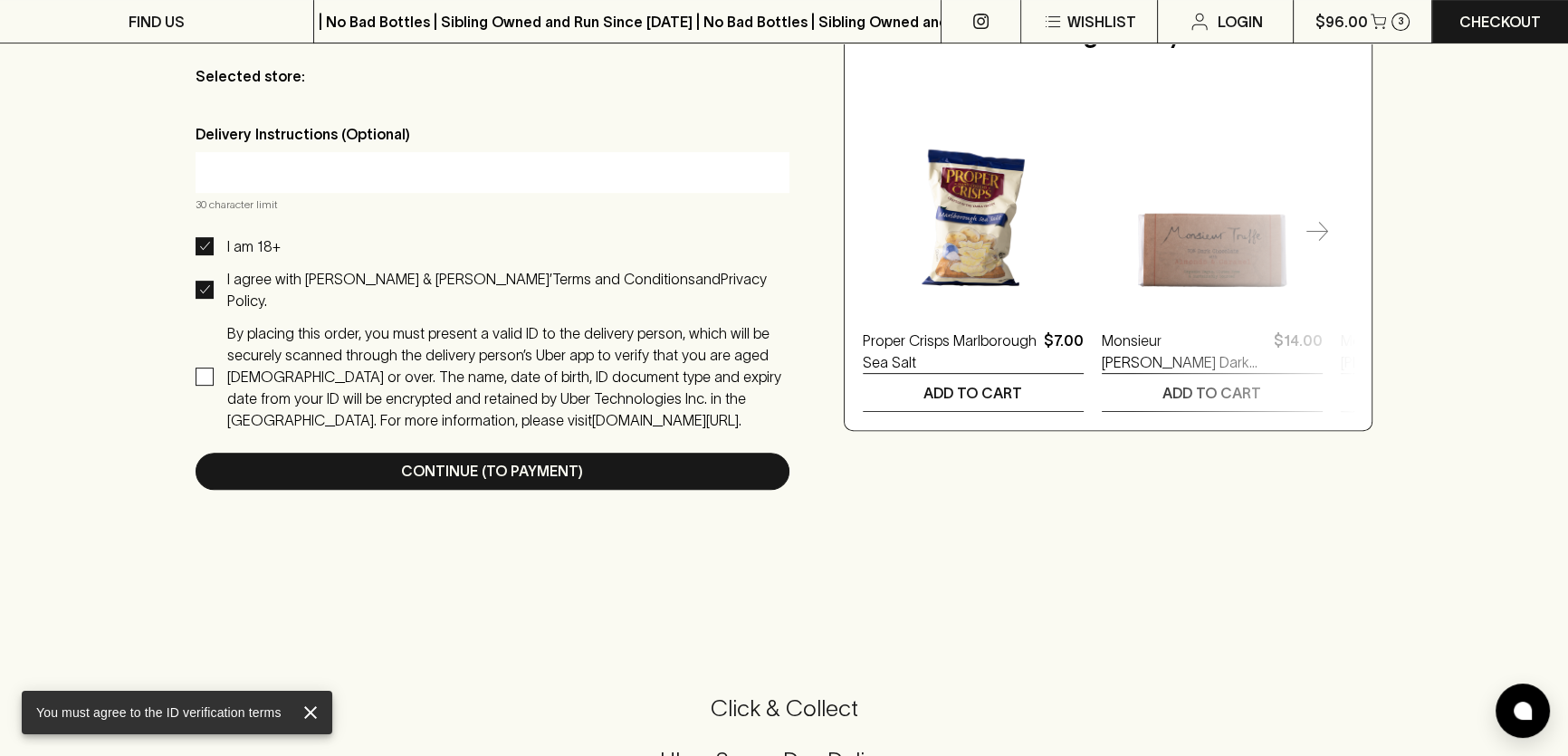
click at [208, 367] on input "By placing this order, you must present a valid ID to the delivery person, whic…" at bounding box center [204, 376] width 18 height 18
checkbox input "true"
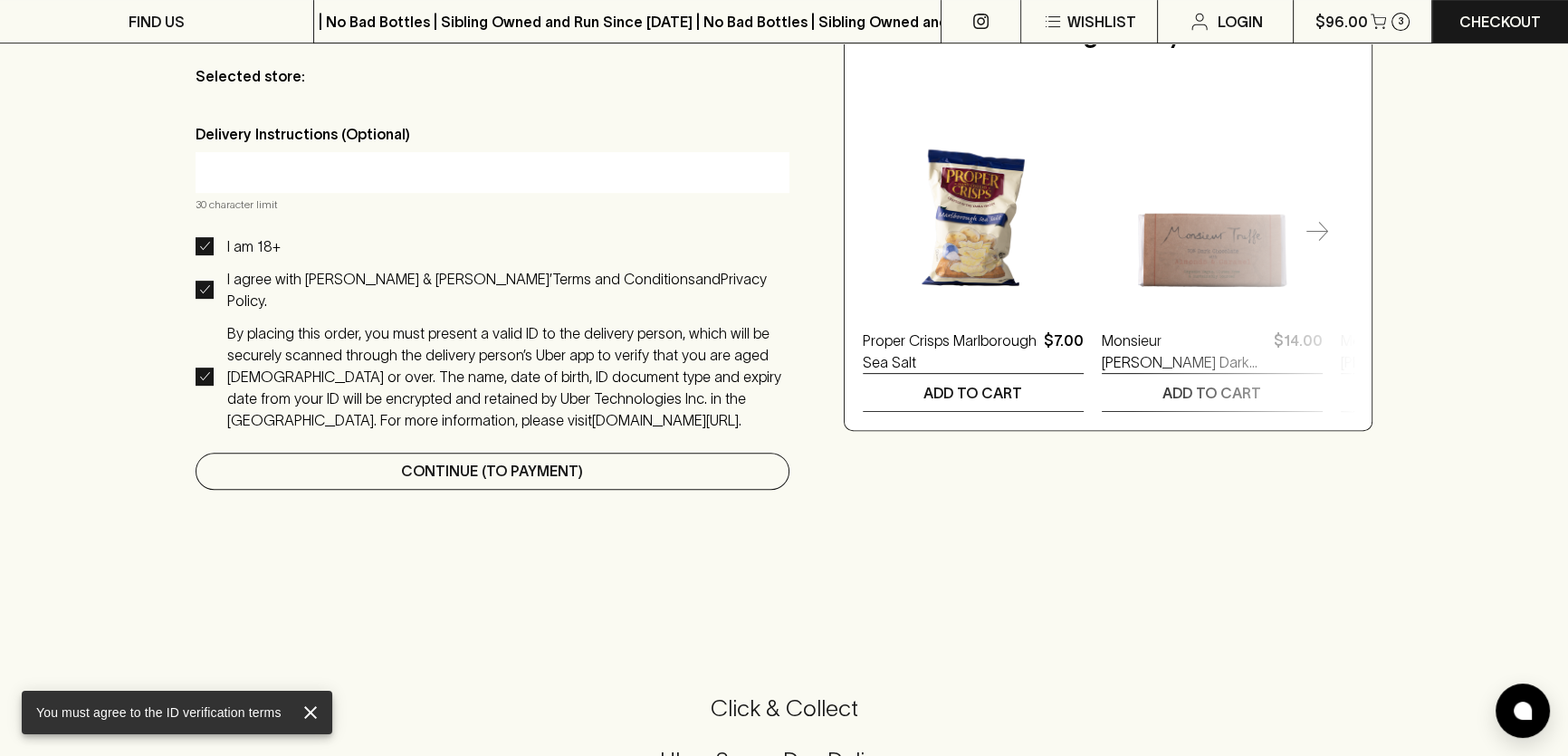
click at [454, 460] on p "Continue (To Payment)" at bounding box center [492, 470] width 182 height 21
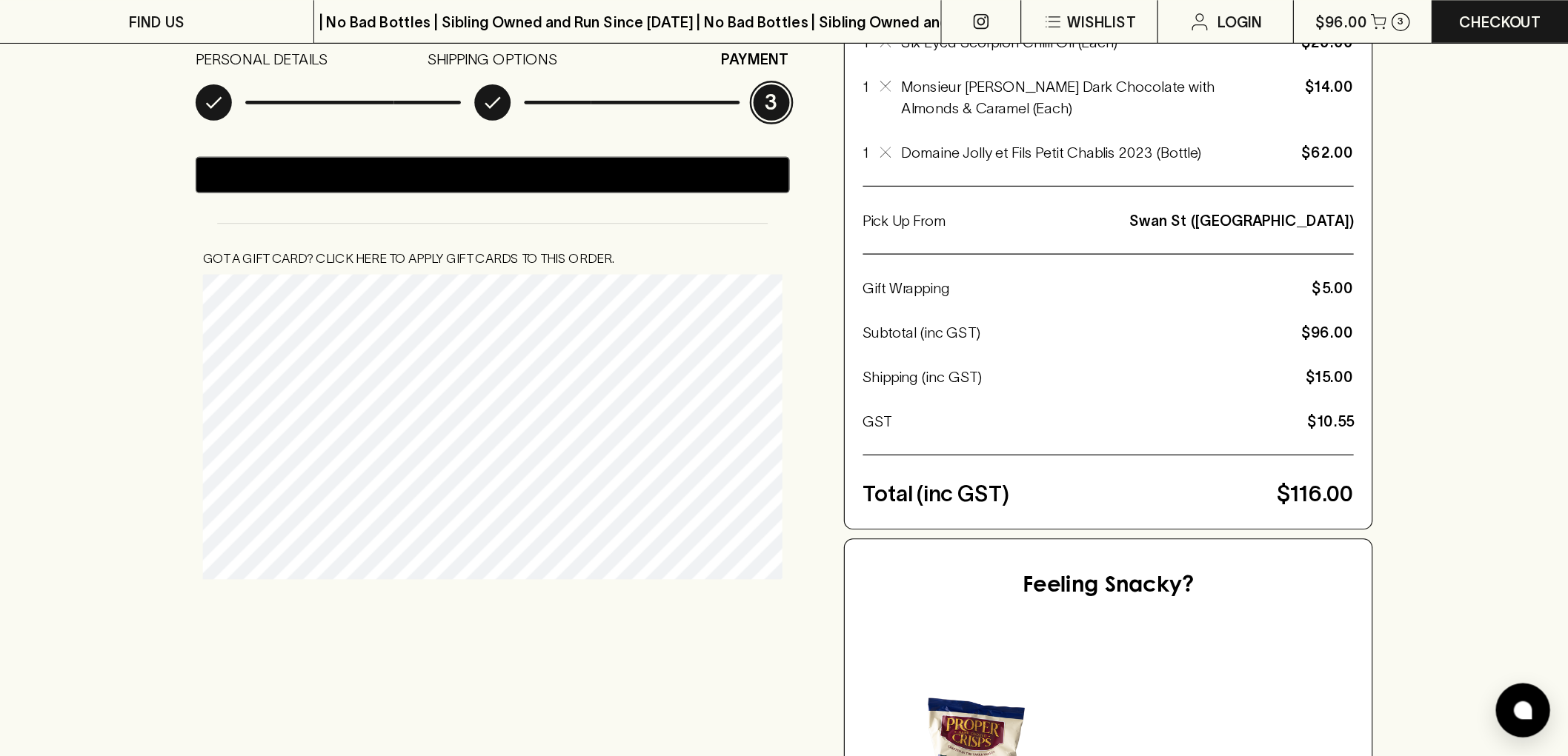
scroll to position [0, 0]
